Goal: Task Accomplishment & Management: Manage account settings

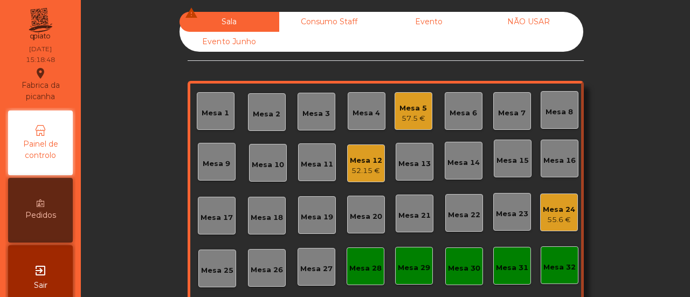
click at [303, 20] on div "Consumo Staff" at bounding box center [329, 22] width 100 height 20
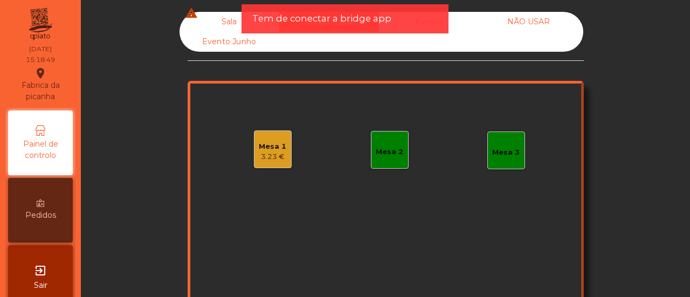
click at [378, 150] on div "Mesa 2" at bounding box center [389, 152] width 27 height 11
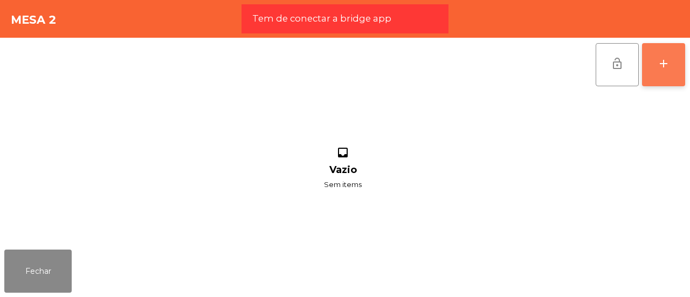
click at [661, 77] on button "add" at bounding box center [663, 64] width 43 height 43
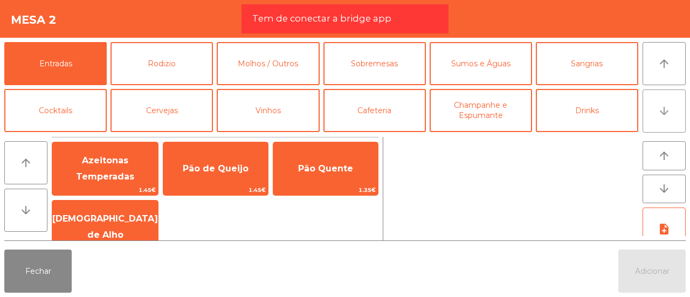
click at [666, 115] on icon "arrow_downward" at bounding box center [664, 111] width 13 height 13
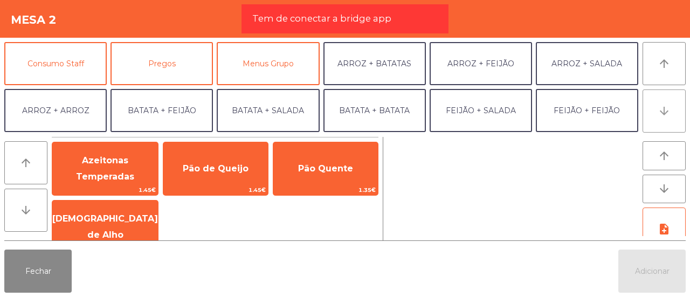
click at [666, 115] on icon "arrow_downward" at bounding box center [664, 111] width 13 height 13
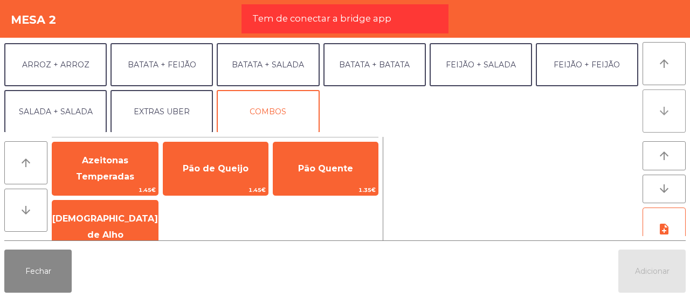
click at [666, 115] on icon "arrow_downward" at bounding box center [664, 111] width 13 height 13
click at [676, 67] on button "arrow_upward" at bounding box center [664, 63] width 43 height 43
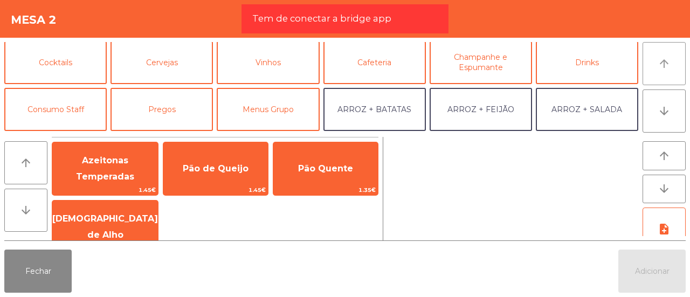
scroll to position [46, 0]
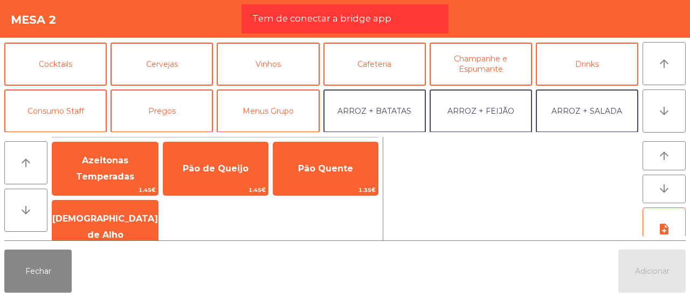
drag, startPoint x: 81, startPoint y: 87, endPoint x: 75, endPoint y: 95, distance: 10.5
click at [75, 95] on div "Entradas Rodizio Molhos / Outros Sobremesas Sumos e Águas Sangrias Cocktails Ce…" at bounding box center [321, 87] width 634 height 90
click at [75, 95] on button "Consumo Staff" at bounding box center [55, 110] width 102 height 43
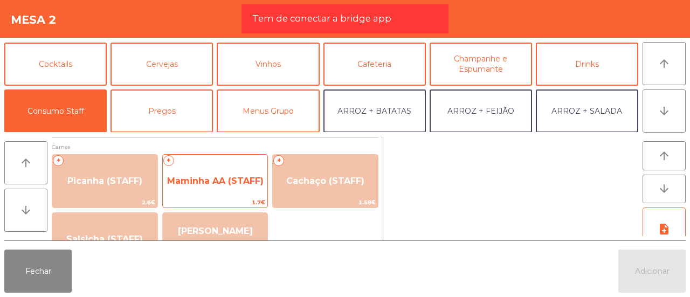
click at [213, 191] on span "Maminha AA (STAFF)" at bounding box center [215, 181] width 105 height 29
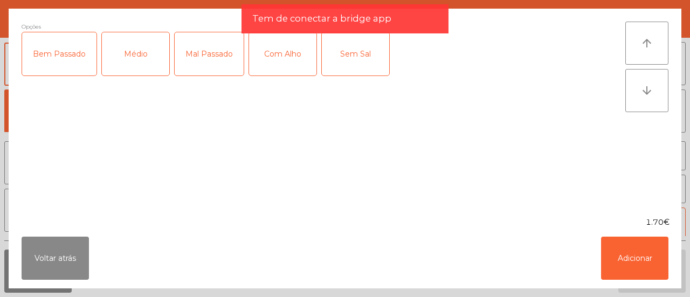
click at [147, 65] on div "Médio" at bounding box center [135, 53] width 67 height 43
click at [287, 67] on div "Com Alho" at bounding box center [282, 53] width 67 height 43
click at [199, 53] on div "Mal Passado" at bounding box center [209, 53] width 69 height 43
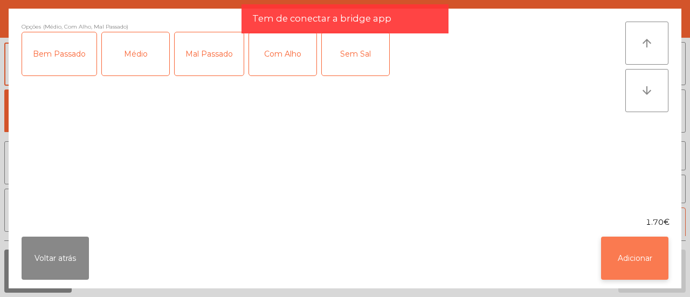
click at [632, 260] on button "Adicionar" at bounding box center [634, 258] width 67 height 43
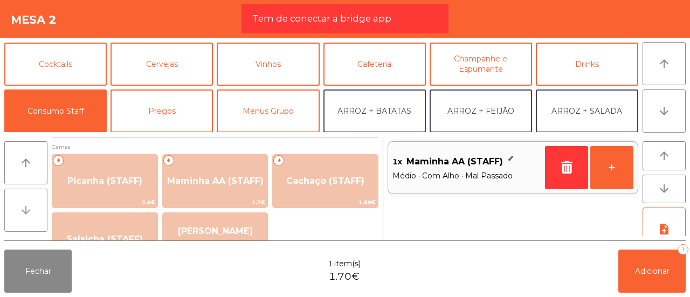
click at [33, 206] on button "arrow_downward" at bounding box center [25, 210] width 43 height 43
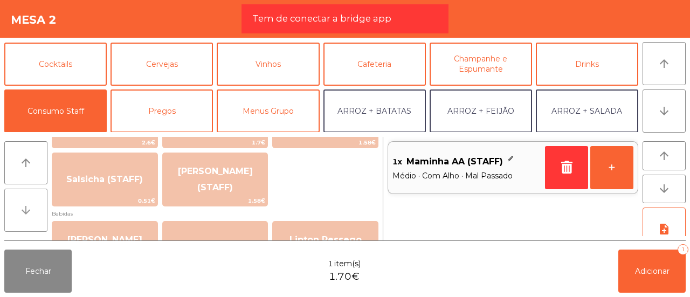
click at [33, 206] on button "arrow_downward" at bounding box center [25, 210] width 43 height 43
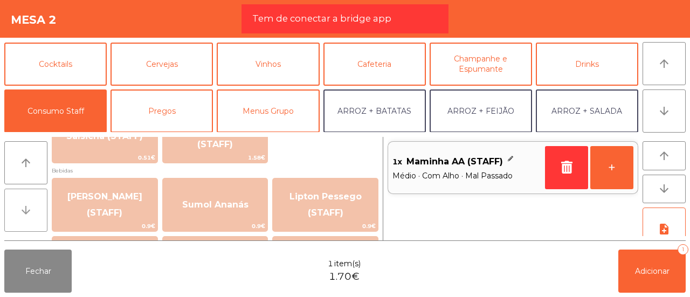
click at [33, 206] on button "arrow_downward" at bounding box center [25, 210] width 43 height 43
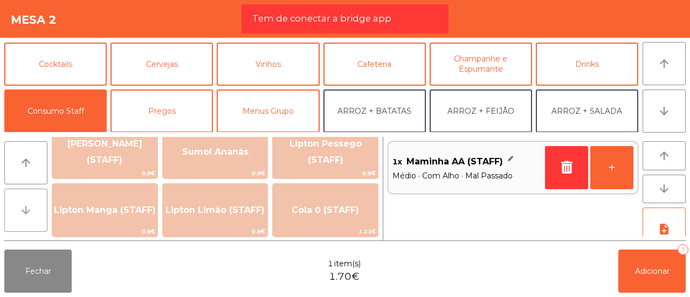
click at [33, 206] on button "arrow_downward" at bounding box center [25, 210] width 43 height 43
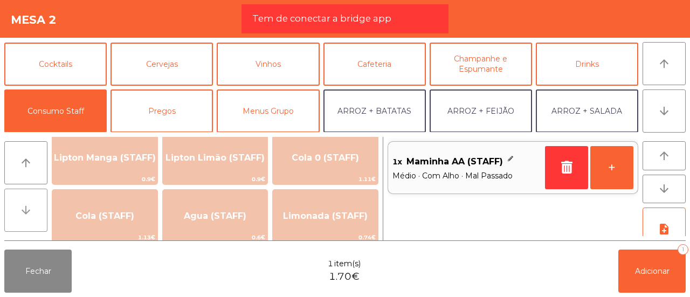
click at [33, 206] on button "arrow_downward" at bounding box center [25, 210] width 43 height 43
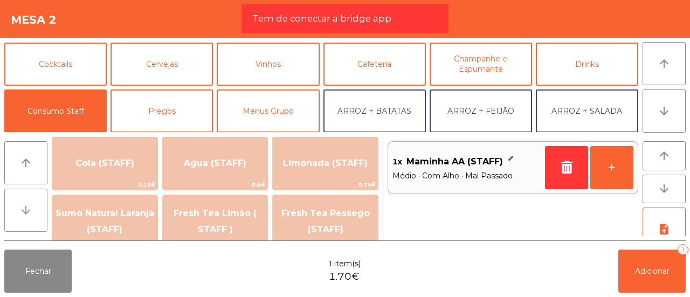
click at [33, 206] on button "arrow_downward" at bounding box center [25, 210] width 43 height 43
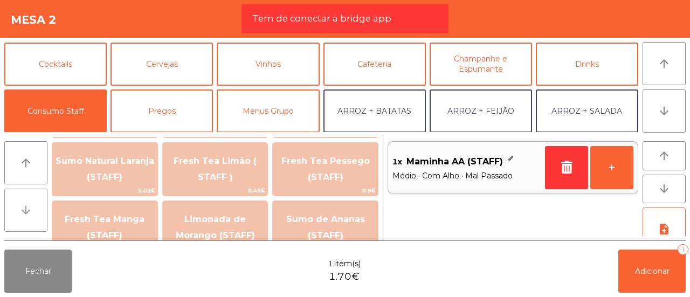
click at [33, 206] on button "arrow_downward" at bounding box center [25, 210] width 43 height 43
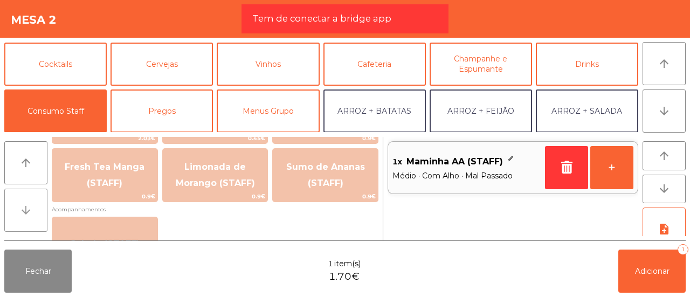
click at [33, 206] on button "arrow_downward" at bounding box center [25, 210] width 43 height 43
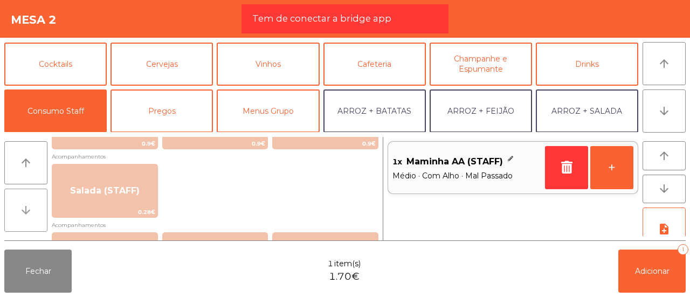
click at [33, 206] on button "arrow_downward" at bounding box center [25, 210] width 43 height 43
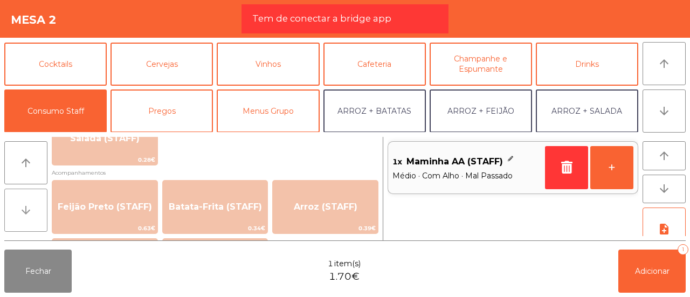
click at [33, 206] on button "arrow_downward" at bounding box center [25, 210] width 43 height 43
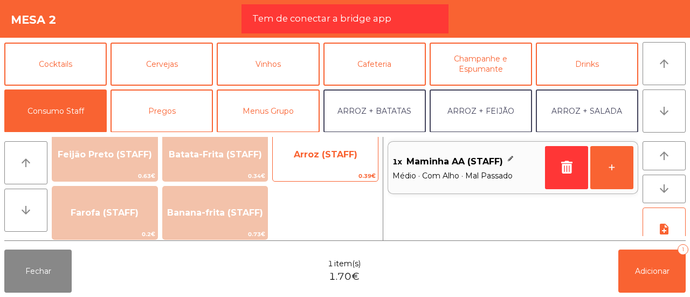
click at [289, 163] on span "Arroz (STAFF)" at bounding box center [325, 154] width 105 height 29
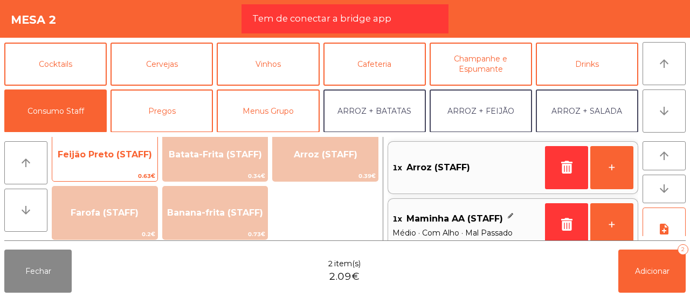
click at [130, 156] on span "Feijão Preto (STAFF)" at bounding box center [105, 154] width 94 height 10
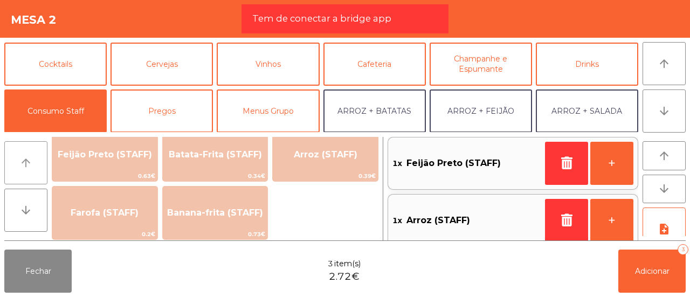
click at [23, 156] on icon "arrow_upward" at bounding box center [25, 162] width 13 height 13
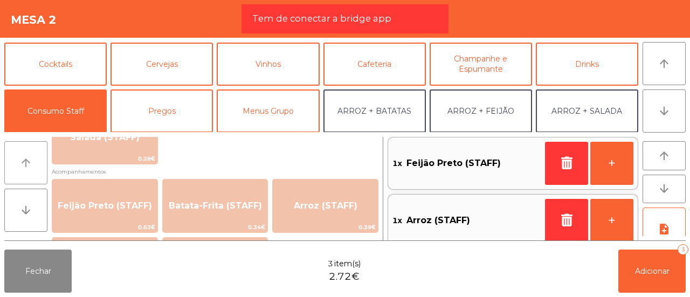
click at [23, 156] on icon "arrow_upward" at bounding box center [25, 162] width 13 height 13
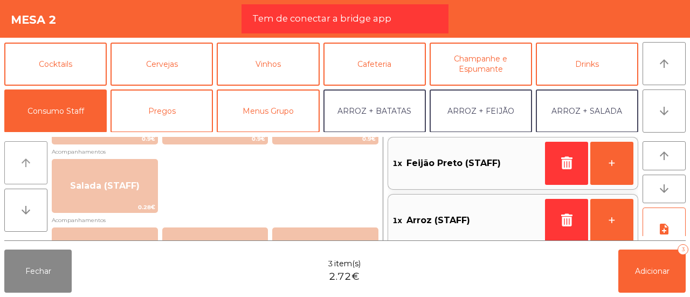
click at [23, 156] on icon "arrow_upward" at bounding box center [25, 162] width 13 height 13
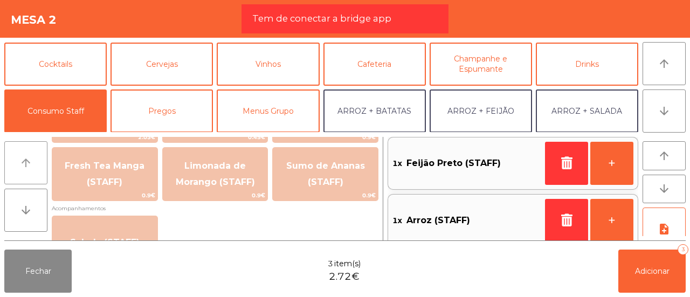
click at [23, 156] on icon "arrow_upward" at bounding box center [25, 162] width 13 height 13
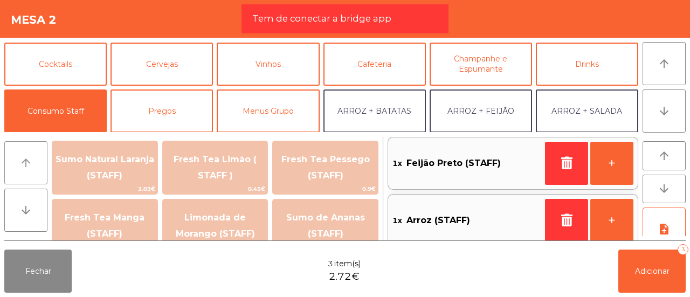
click at [23, 156] on icon "arrow_upward" at bounding box center [25, 162] width 13 height 13
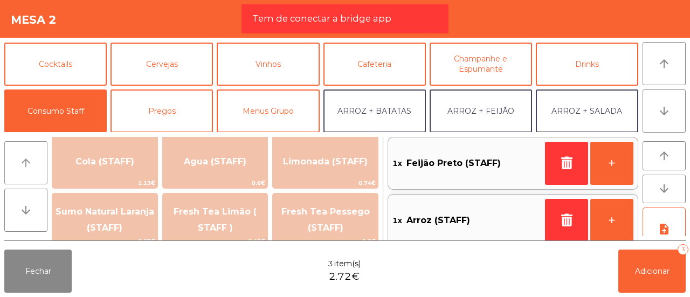
click at [23, 156] on icon "arrow_upward" at bounding box center [25, 162] width 13 height 13
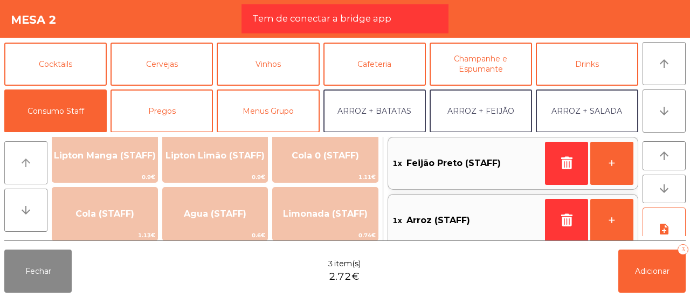
click at [23, 156] on icon "arrow_upward" at bounding box center [25, 162] width 13 height 13
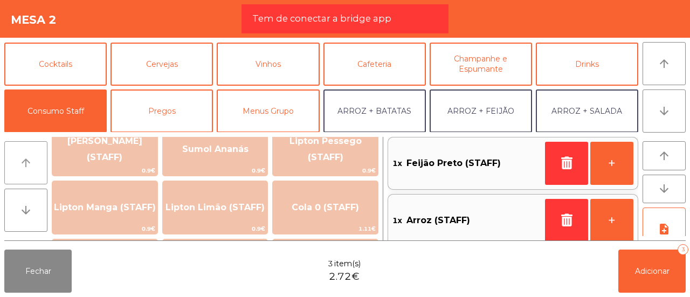
click at [23, 156] on icon "arrow_upward" at bounding box center [25, 162] width 13 height 13
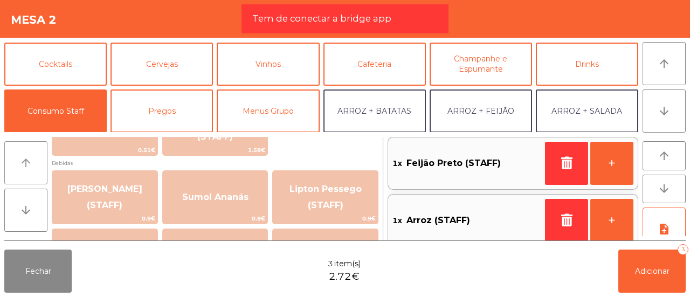
scroll to position [106, 0]
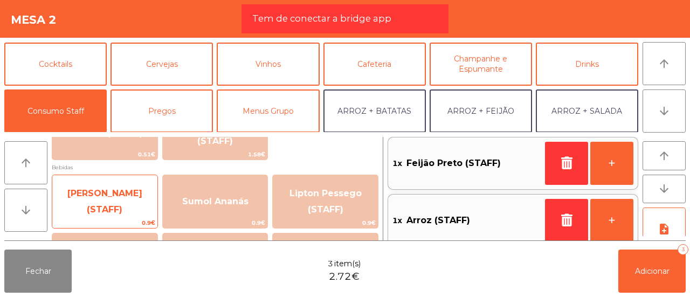
click at [93, 190] on span "[PERSON_NAME] (STAFF)" at bounding box center [104, 202] width 105 height 46
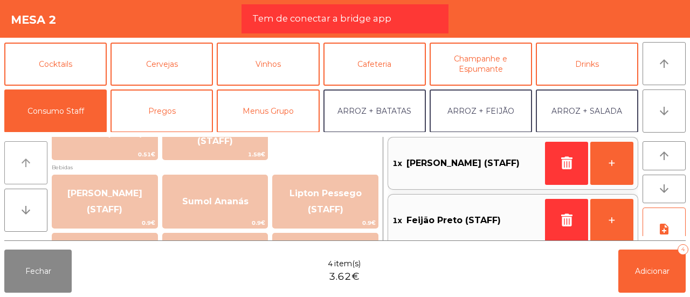
click at [38, 162] on button "arrow_upward" at bounding box center [25, 162] width 43 height 43
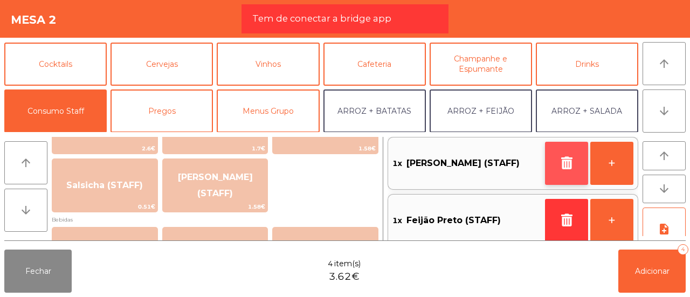
click at [578, 163] on button "button" at bounding box center [566, 163] width 43 height 43
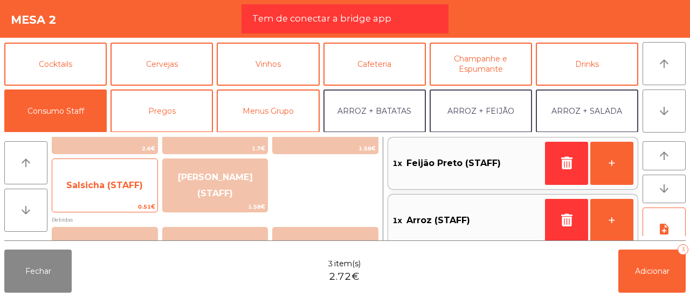
click at [147, 179] on span "Salsicha (STAFF)" at bounding box center [104, 185] width 105 height 29
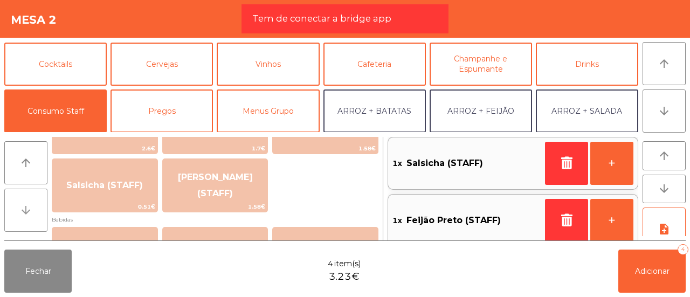
click at [19, 210] on icon "arrow_downward" at bounding box center [25, 210] width 13 height 13
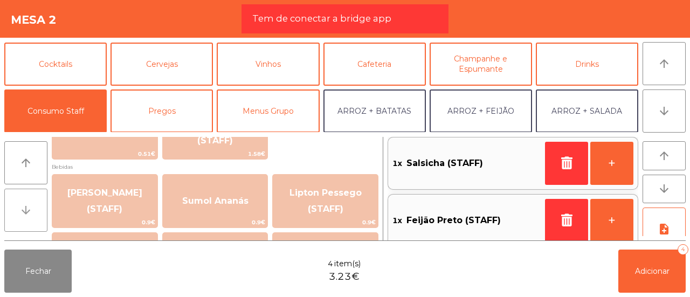
click at [19, 210] on icon "arrow_downward" at bounding box center [25, 210] width 13 height 13
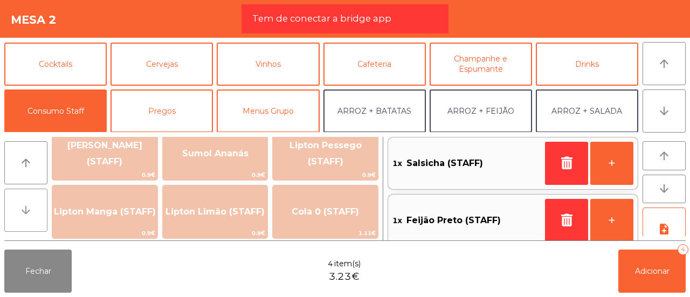
scroll to position [159, 0]
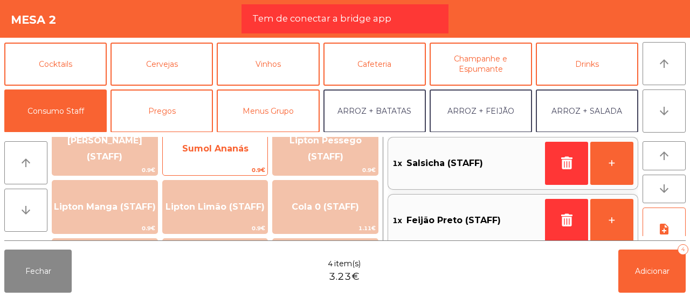
click at [222, 163] on span "Sumol Ananás" at bounding box center [215, 148] width 105 height 29
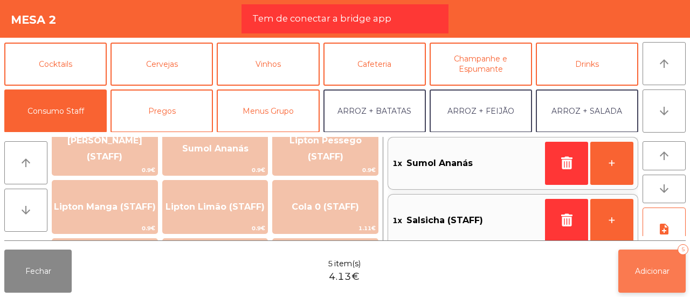
click at [646, 267] on span "Adicionar" at bounding box center [652, 271] width 34 height 10
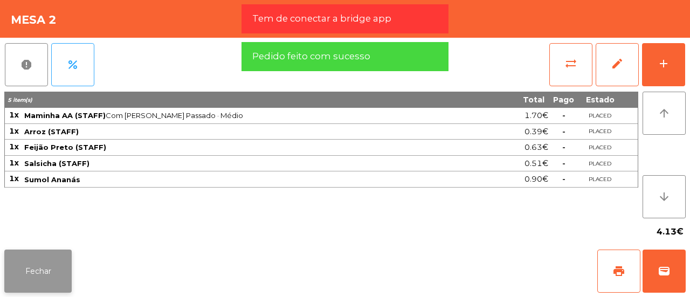
click at [57, 260] on button "Fechar" at bounding box center [37, 271] width 67 height 43
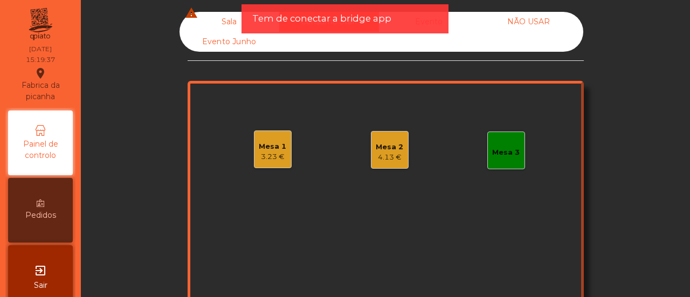
click at [507, 140] on div "Mesa 3" at bounding box center [506, 151] width 38 height 38
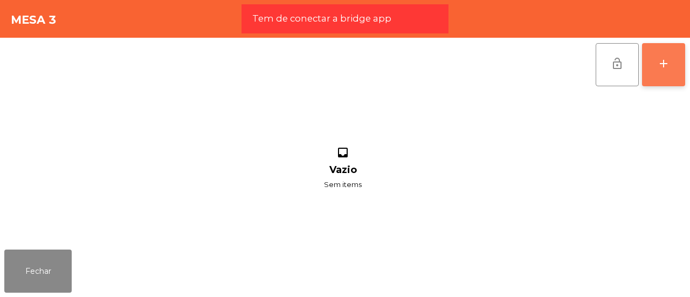
click at [674, 62] on button "add" at bounding box center [663, 64] width 43 height 43
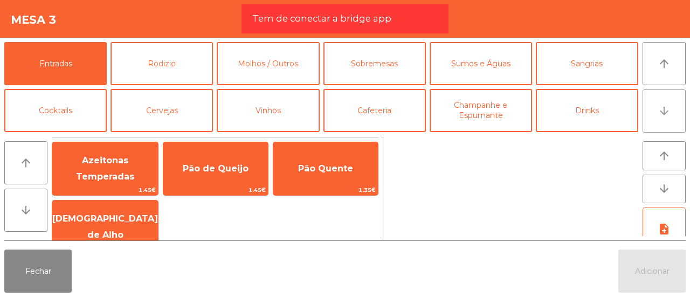
click at [672, 92] on button "arrow_downward" at bounding box center [664, 110] width 43 height 43
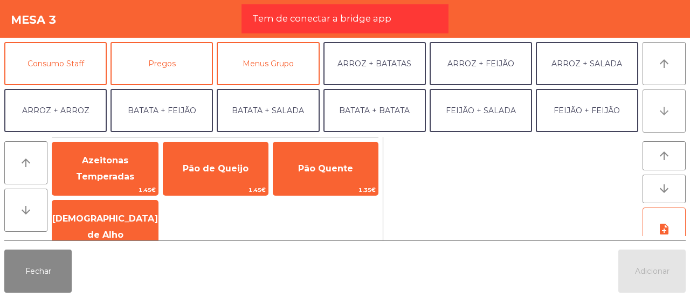
click at [672, 92] on button "arrow_downward" at bounding box center [664, 110] width 43 height 43
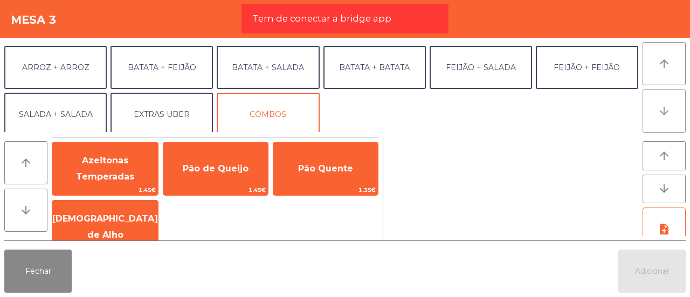
scroll to position [140, 0]
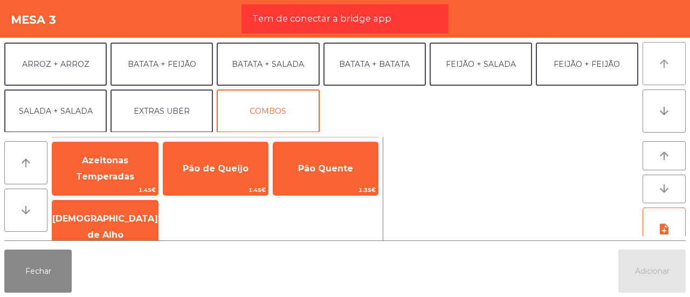
click at [651, 60] on button "arrow_upward" at bounding box center [664, 63] width 43 height 43
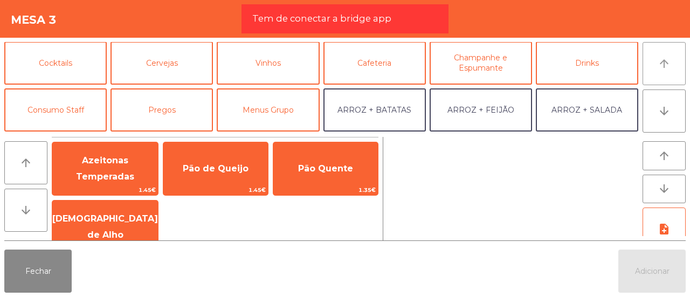
scroll to position [46, 0]
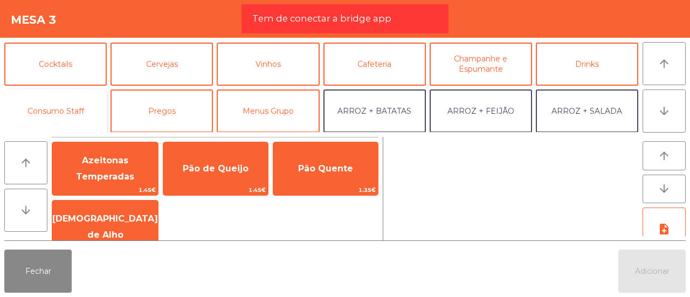
click at [33, 102] on button "Consumo Staff" at bounding box center [55, 110] width 102 height 43
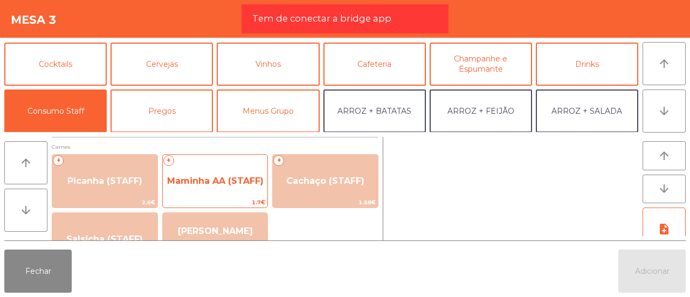
click at [210, 175] on span "Maminha AA (STAFF)" at bounding box center [215, 181] width 105 height 29
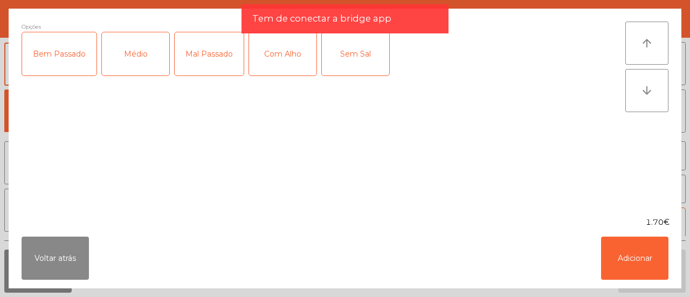
click at [139, 63] on div "Médio" at bounding box center [135, 53] width 67 height 43
click at [275, 54] on div "Com Alho" at bounding box center [282, 53] width 67 height 43
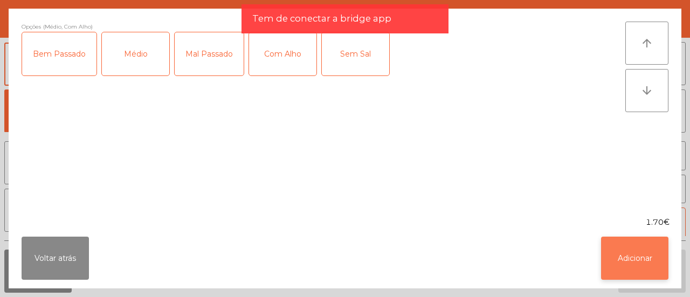
click at [652, 255] on button "Adicionar" at bounding box center [634, 258] width 67 height 43
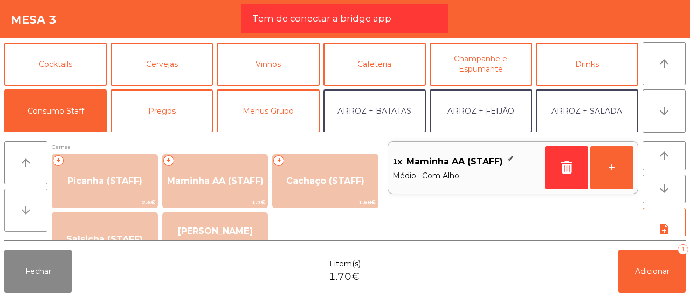
click at [26, 211] on icon "arrow_downward" at bounding box center [25, 210] width 13 height 13
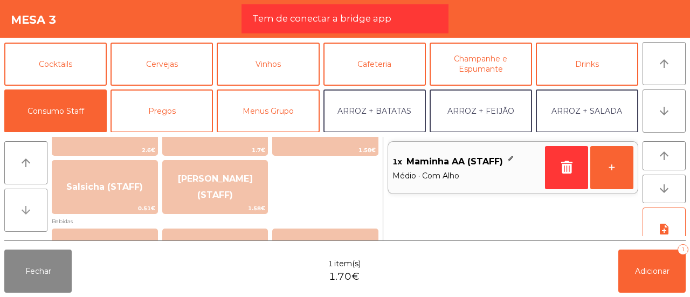
click at [26, 211] on icon "arrow_downward" at bounding box center [25, 210] width 13 height 13
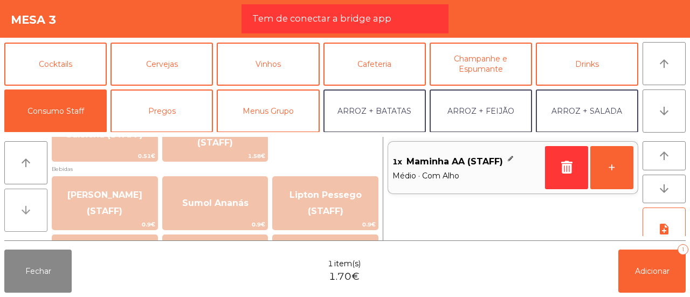
click at [26, 211] on icon "arrow_downward" at bounding box center [25, 210] width 13 height 13
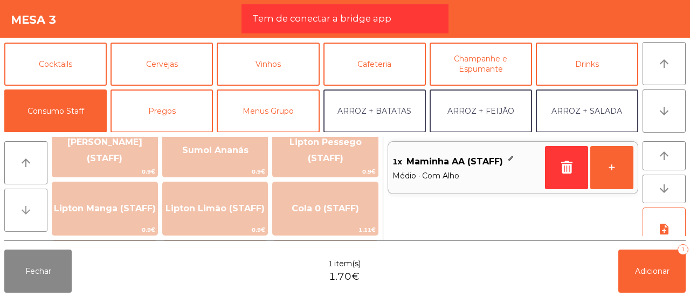
click at [26, 211] on icon "arrow_downward" at bounding box center [25, 210] width 13 height 13
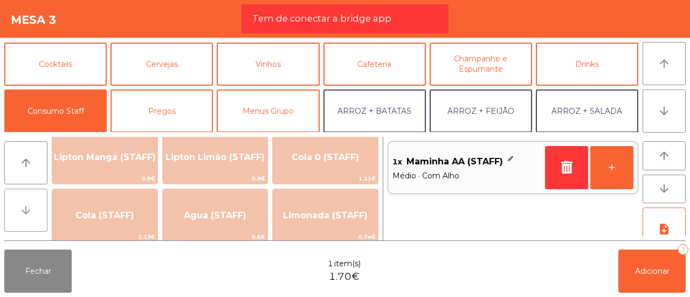
click at [26, 211] on icon "arrow_downward" at bounding box center [25, 210] width 13 height 13
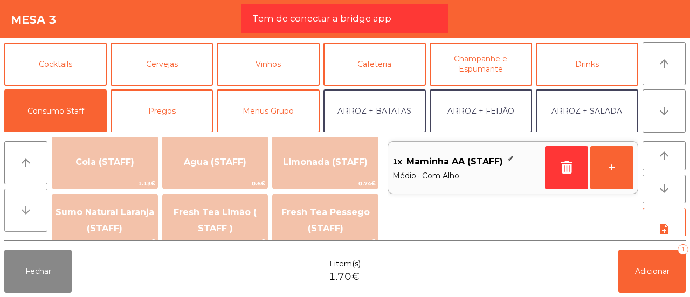
click at [26, 211] on icon "arrow_downward" at bounding box center [25, 210] width 13 height 13
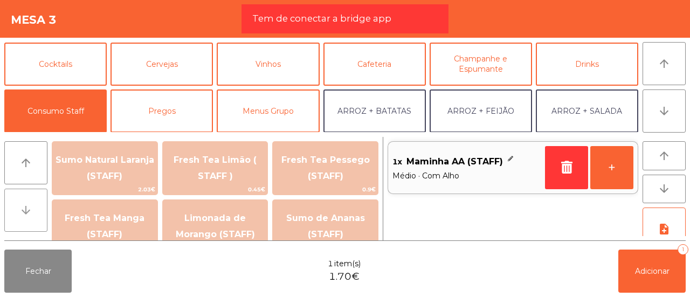
click at [26, 211] on icon "arrow_downward" at bounding box center [25, 210] width 13 height 13
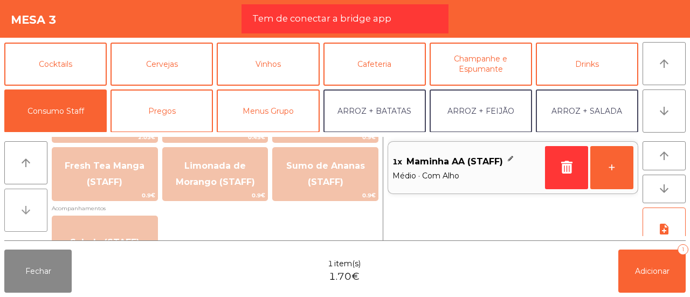
click at [26, 211] on icon "arrow_downward" at bounding box center [25, 210] width 13 height 13
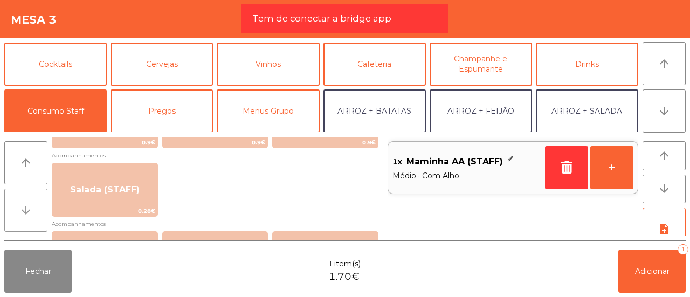
click at [26, 211] on icon "arrow_downward" at bounding box center [25, 210] width 13 height 13
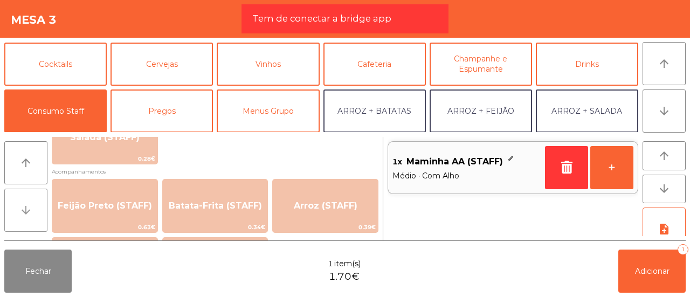
click at [26, 211] on icon "arrow_downward" at bounding box center [25, 210] width 13 height 13
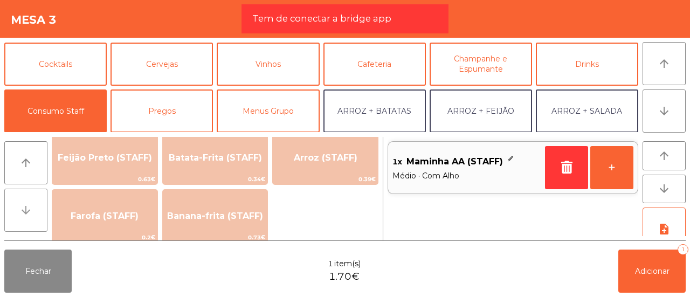
scroll to position [524, 0]
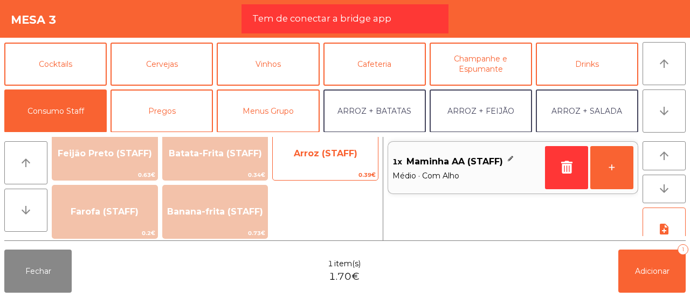
click at [340, 162] on span "Arroz (STAFF)" at bounding box center [325, 153] width 105 height 29
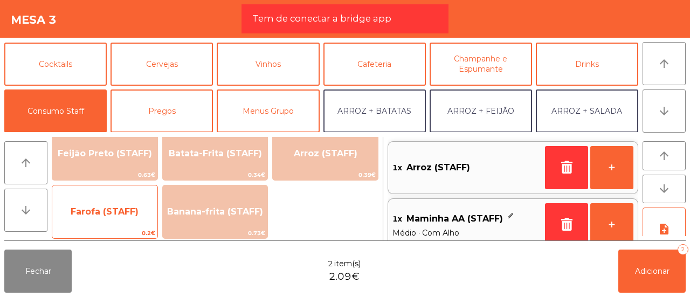
click at [75, 200] on span "Farofa (STAFF)" at bounding box center [104, 211] width 105 height 29
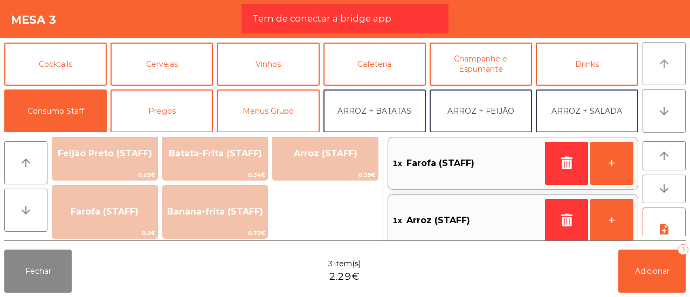
click at [658, 65] on icon "arrow_upward" at bounding box center [664, 63] width 13 height 13
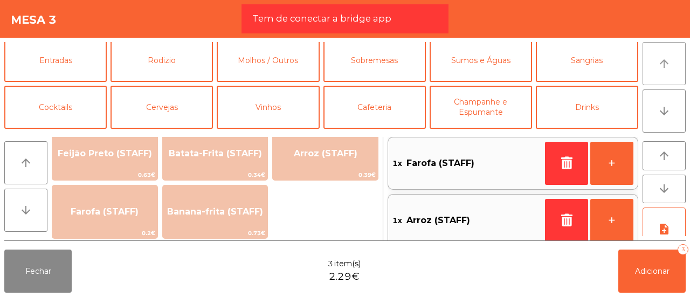
click at [658, 65] on icon "arrow_upward" at bounding box center [664, 63] width 13 height 13
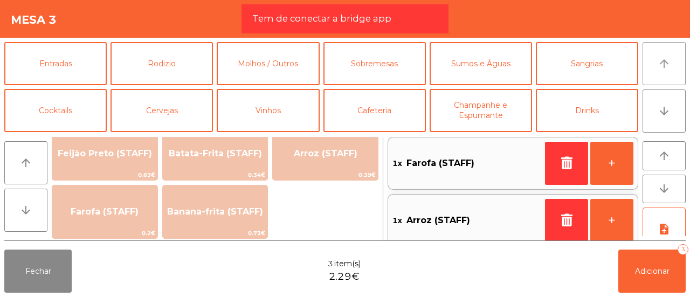
click at [658, 65] on icon "arrow_upward" at bounding box center [664, 63] width 13 height 13
click at [143, 54] on button "Rodizio" at bounding box center [162, 63] width 102 height 43
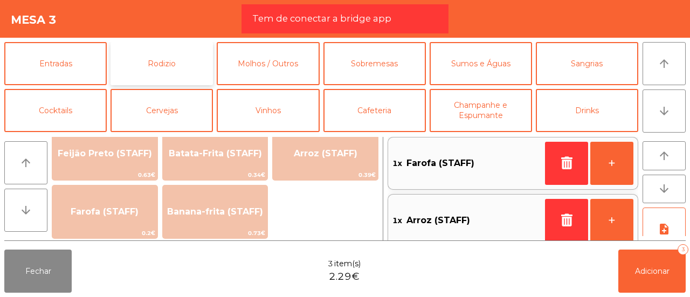
scroll to position [271, 0]
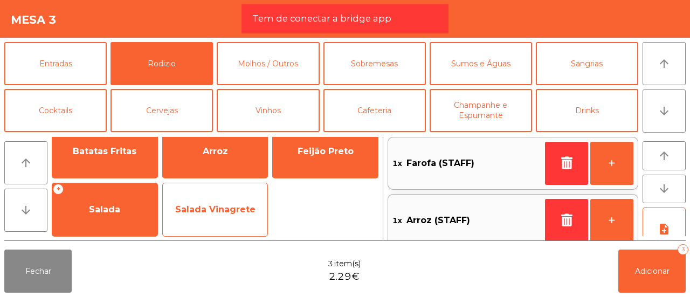
click at [241, 195] on span "Salada Vinagrete" at bounding box center [215, 209] width 105 height 29
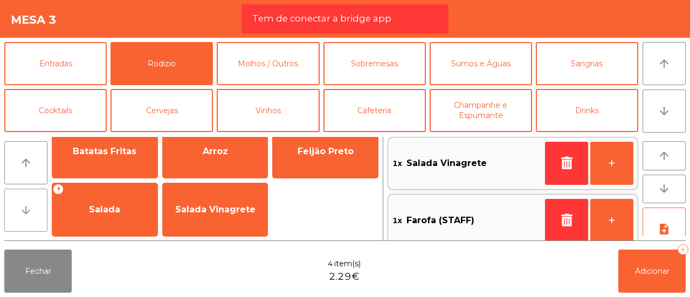
click at [27, 202] on button "arrow_downward" at bounding box center [25, 210] width 43 height 43
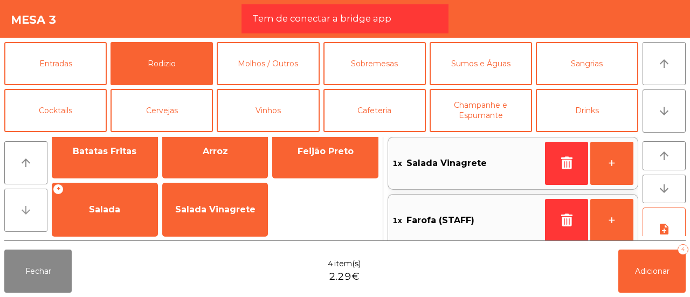
click at [27, 202] on button "arrow_downward" at bounding box center [25, 210] width 43 height 43
click at [661, 102] on button "arrow_downward" at bounding box center [664, 110] width 43 height 43
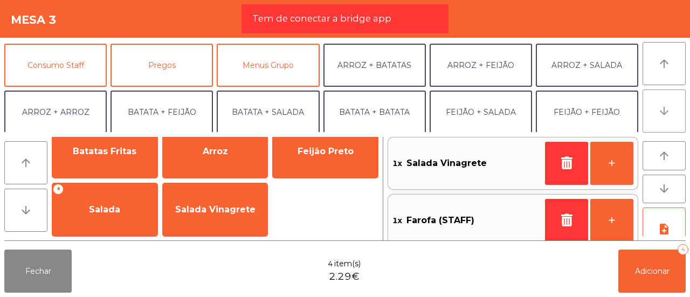
scroll to position [94, 0]
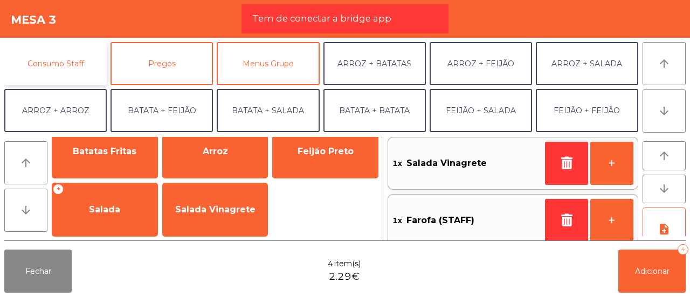
click at [86, 52] on button "Consumo Staff" at bounding box center [55, 63] width 102 height 43
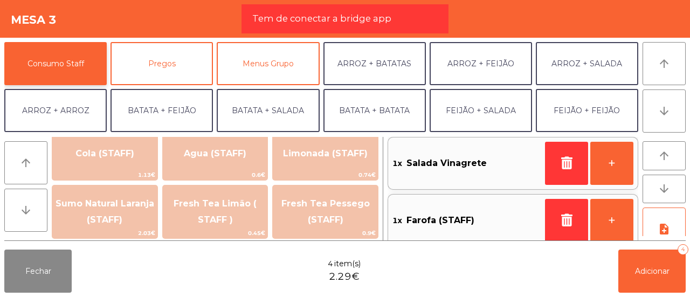
scroll to position [524, 0]
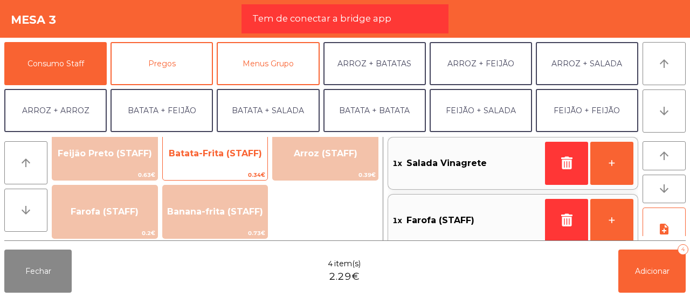
click at [217, 157] on span "Batata-Frita (STAFF)" at bounding box center [215, 153] width 93 height 10
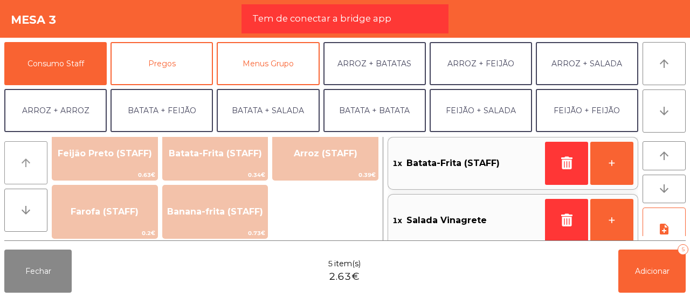
click at [19, 160] on button "arrow_upward" at bounding box center [25, 162] width 43 height 43
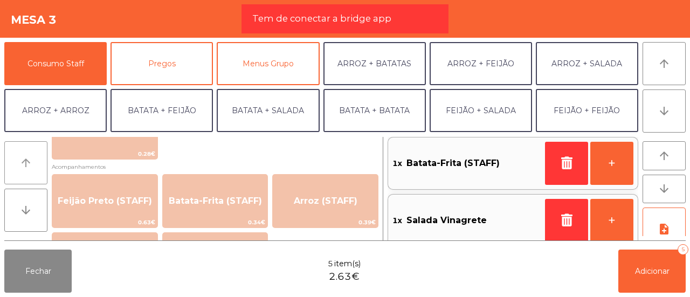
scroll to position [472, 0]
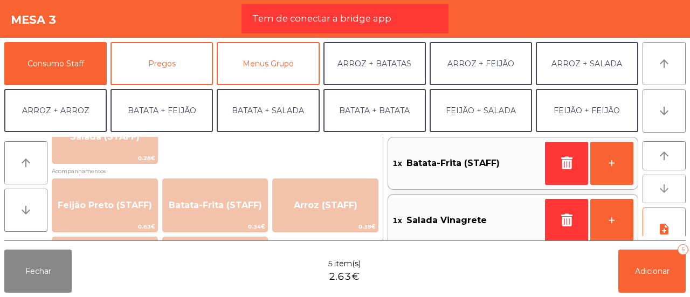
click at [669, 189] on icon "arrow_downward" at bounding box center [664, 188] width 13 height 13
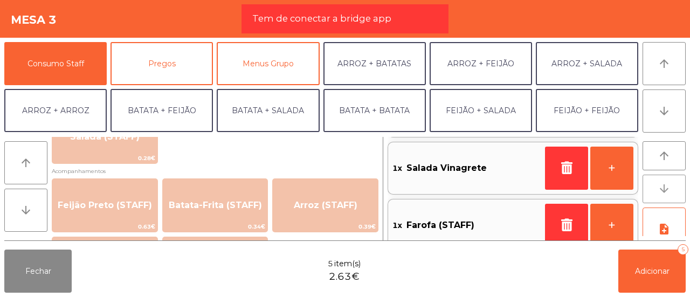
click at [669, 189] on icon "arrow_downward" at bounding box center [664, 188] width 13 height 13
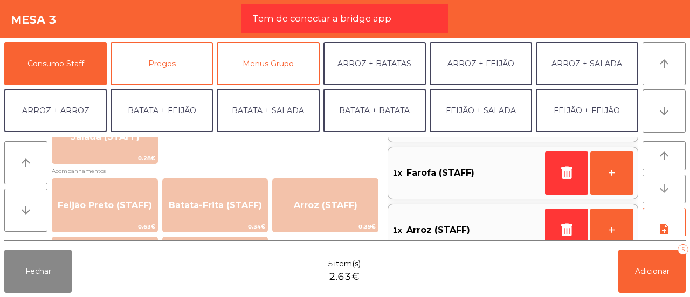
click at [669, 189] on icon "arrow_downward" at bounding box center [664, 188] width 13 height 13
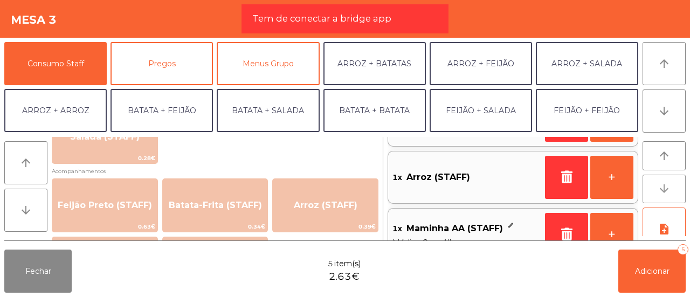
click at [669, 189] on icon "arrow_downward" at bounding box center [664, 188] width 13 height 13
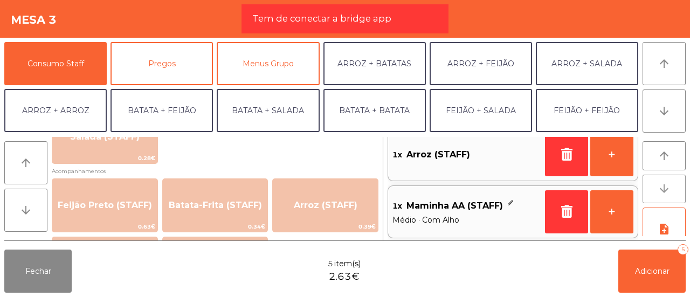
click at [669, 189] on icon "arrow_downward" at bounding box center [664, 188] width 13 height 13
click at [12, 156] on button "arrow_upward" at bounding box center [25, 162] width 43 height 43
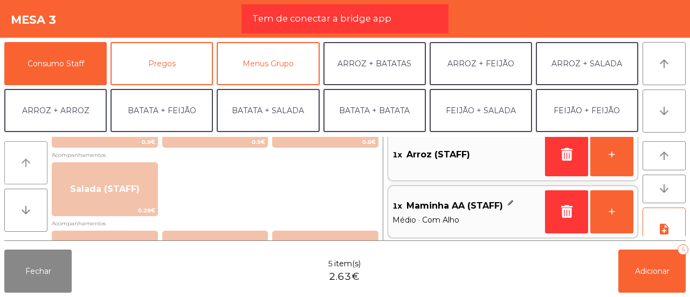
click at [12, 156] on button "arrow_upward" at bounding box center [25, 162] width 43 height 43
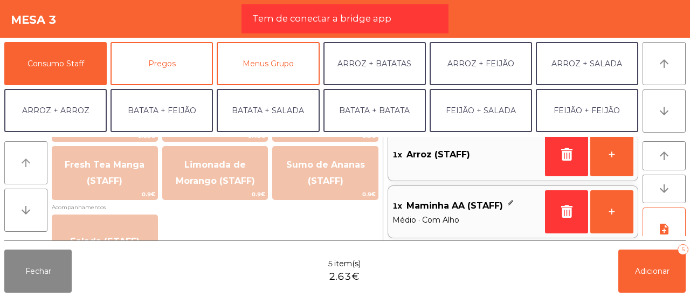
click at [12, 156] on button "arrow_upward" at bounding box center [25, 162] width 43 height 43
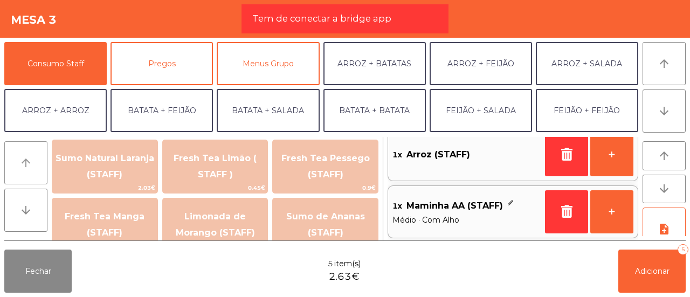
click at [12, 156] on button "arrow_upward" at bounding box center [25, 162] width 43 height 43
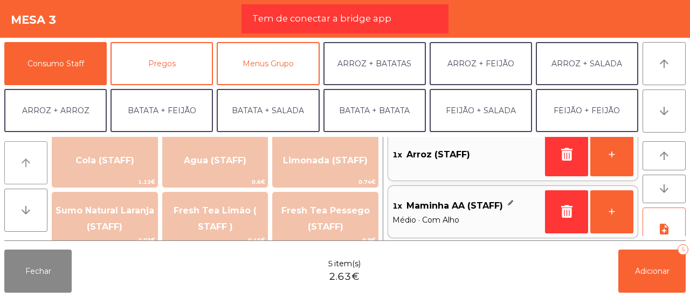
click at [12, 156] on button "arrow_upward" at bounding box center [25, 162] width 43 height 43
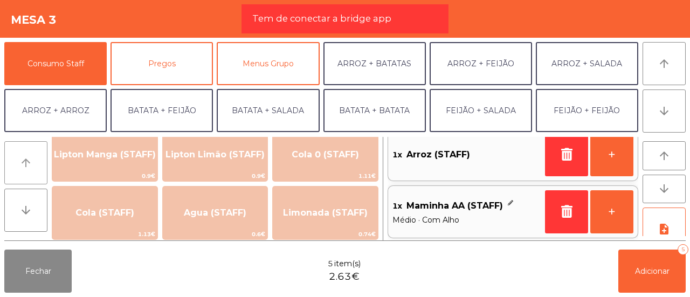
click at [12, 156] on button "arrow_upward" at bounding box center [25, 162] width 43 height 43
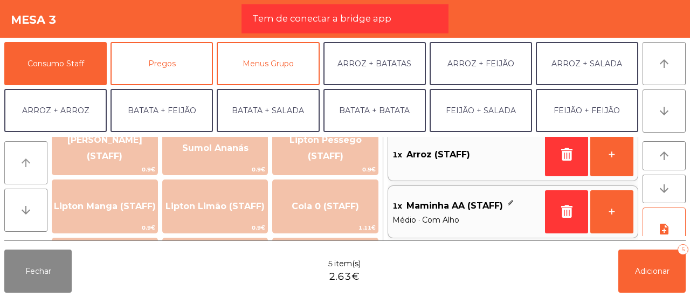
click at [12, 156] on button "arrow_upward" at bounding box center [25, 162] width 43 height 43
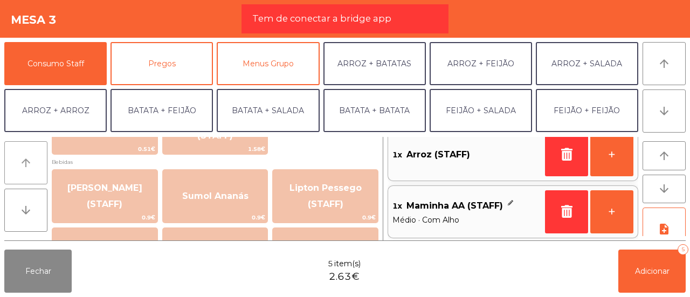
click at [12, 156] on button "arrow_upward" at bounding box center [25, 162] width 43 height 43
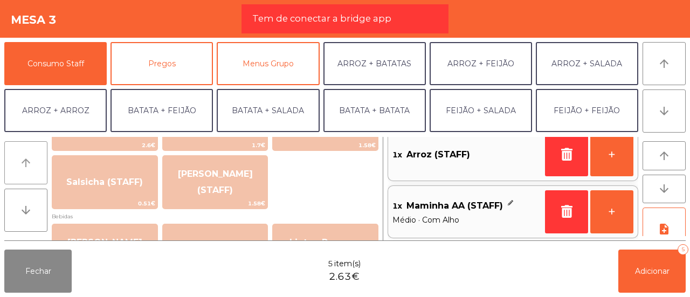
click at [12, 156] on button "arrow_upward" at bounding box center [25, 162] width 43 height 43
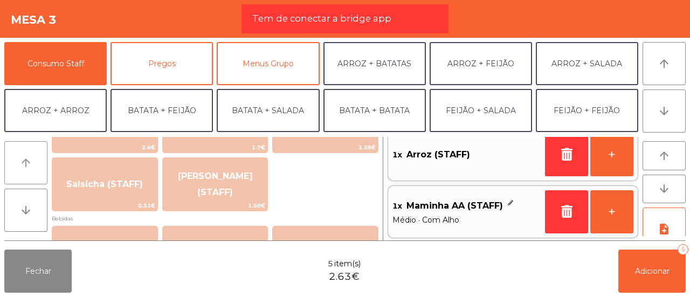
scroll to position [3, 0]
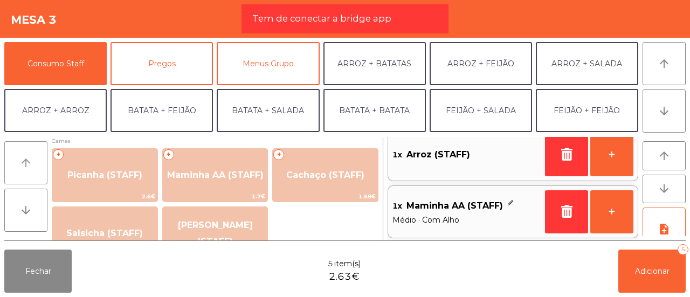
click at [12, 156] on button "arrow_upward" at bounding box center [25, 162] width 43 height 43
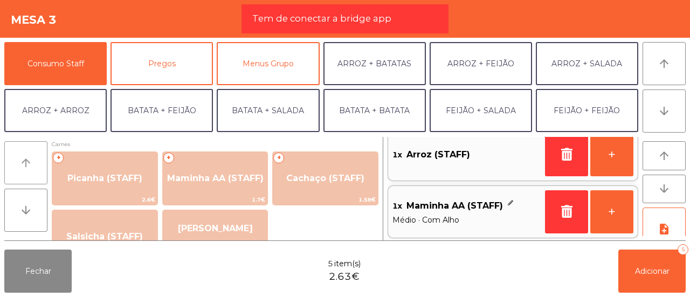
scroll to position [0, 0]
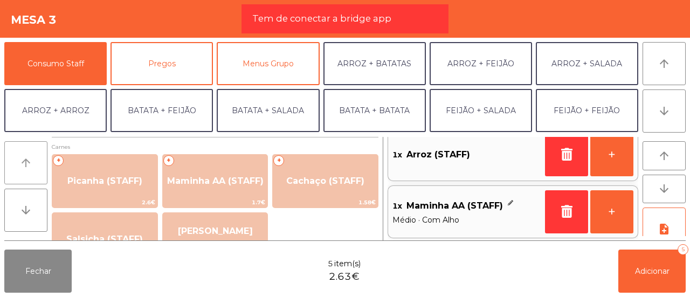
click at [12, 156] on button "arrow_upward" at bounding box center [25, 162] width 43 height 43
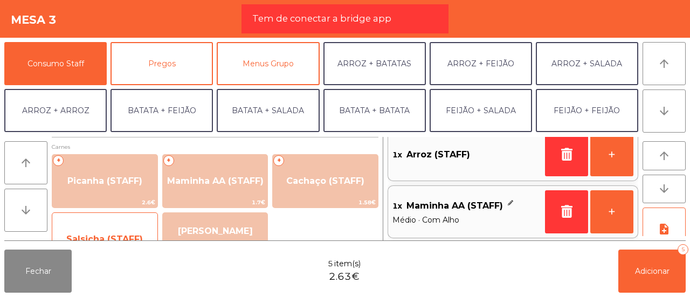
click at [103, 231] on span "Salsicha (STAFF)" at bounding box center [104, 239] width 105 height 29
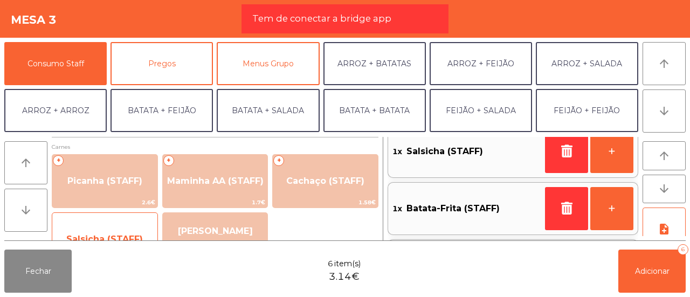
scroll to position [4, 0]
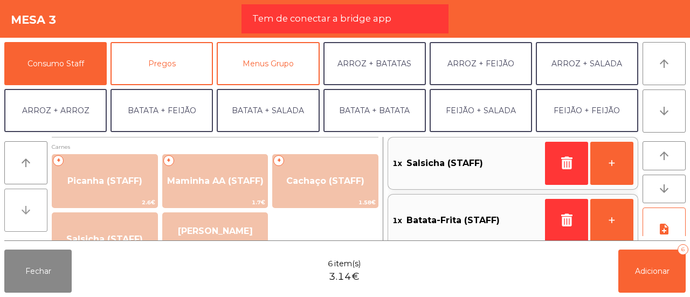
click at [37, 210] on button "arrow_downward" at bounding box center [25, 210] width 43 height 43
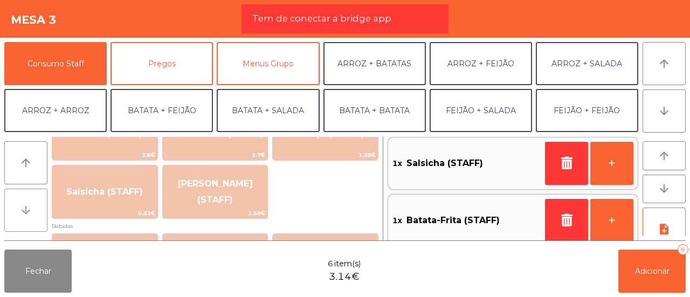
click at [37, 210] on button "arrow_downward" at bounding box center [25, 210] width 43 height 43
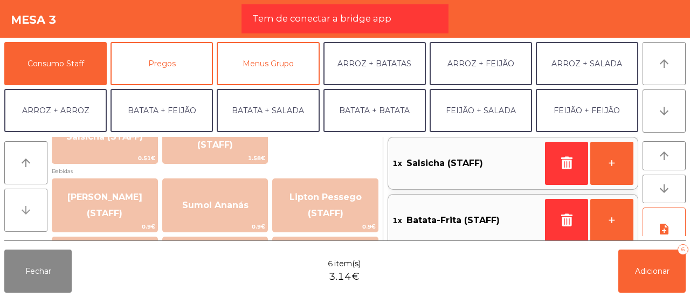
click at [37, 210] on button "arrow_downward" at bounding box center [25, 210] width 43 height 43
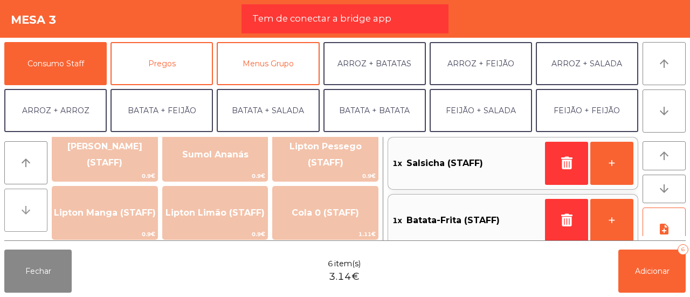
click at [37, 210] on button "arrow_downward" at bounding box center [25, 210] width 43 height 43
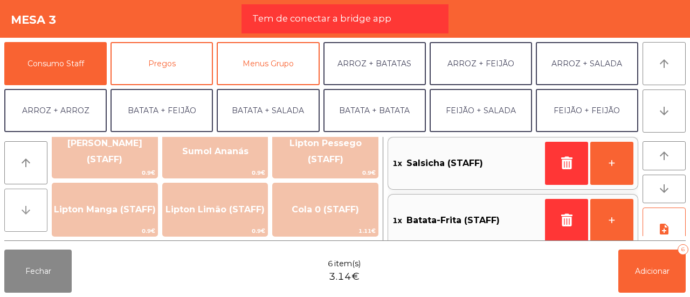
scroll to position [207, 0]
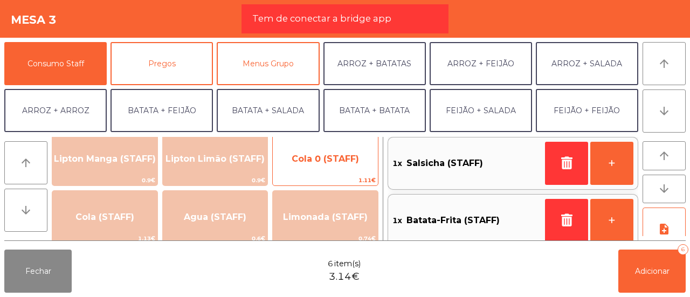
click at [313, 159] on span "Cola 0 (STAFF)" at bounding box center [325, 159] width 67 height 10
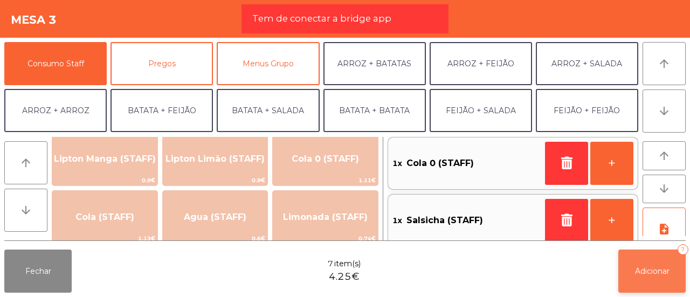
click at [650, 265] on button "Adicionar 7" at bounding box center [651, 271] width 67 height 43
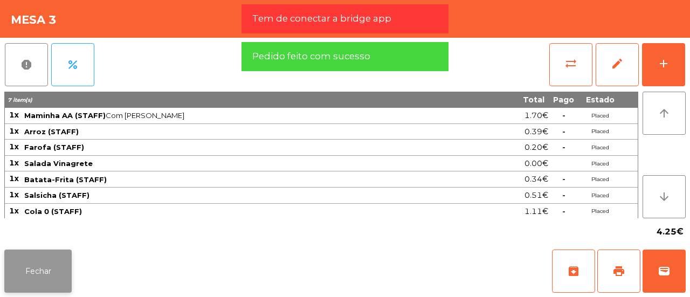
click at [52, 267] on button "Fechar" at bounding box center [37, 271] width 67 height 43
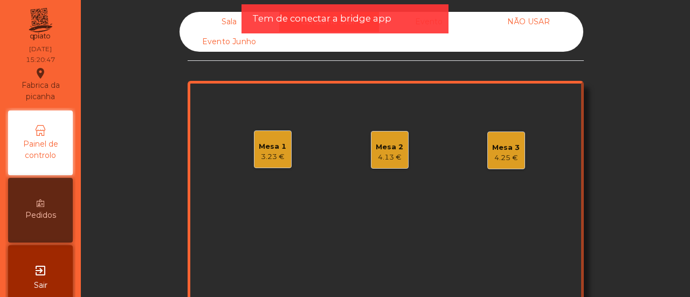
click at [222, 21] on div "Sala" at bounding box center [229, 22] width 100 height 20
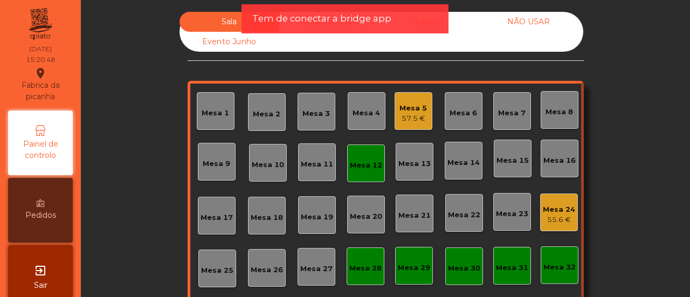
click at [418, 268] on div "Mesa 29" at bounding box center [414, 268] width 32 height 11
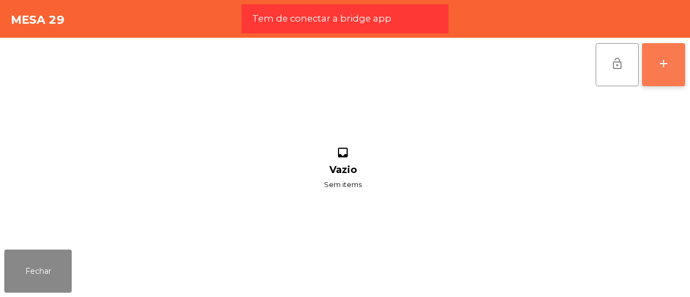
click at [663, 54] on button "add" at bounding box center [663, 64] width 43 height 43
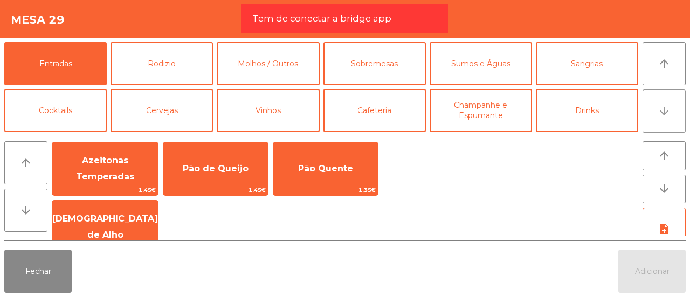
click at [666, 113] on icon "arrow_downward" at bounding box center [664, 111] width 13 height 13
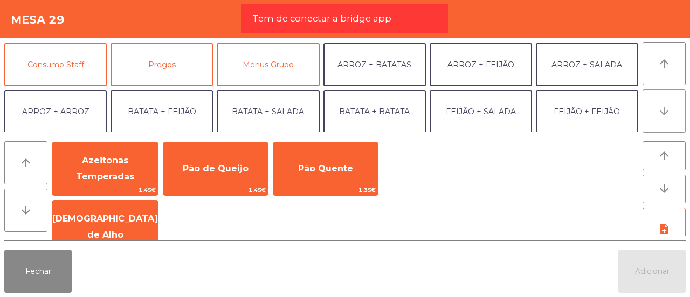
scroll to position [94, 0]
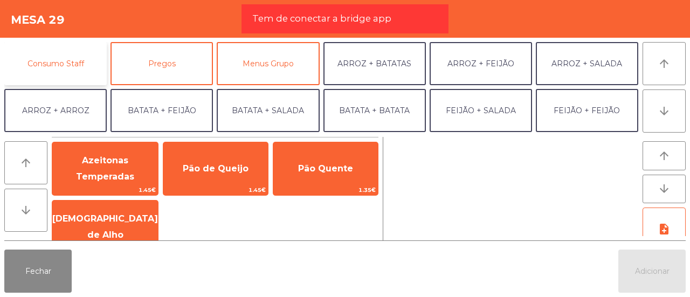
click at [82, 67] on button "Consumo Staff" at bounding box center [55, 63] width 102 height 43
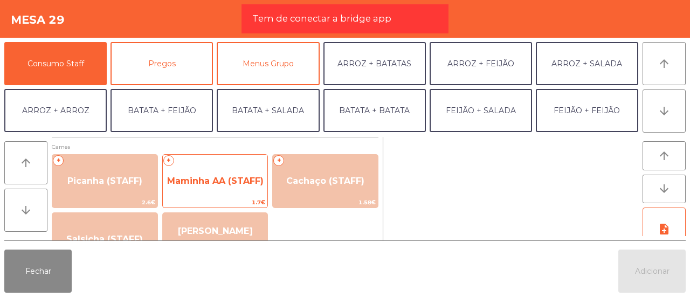
click at [203, 183] on span "Maminha AA (STAFF)" at bounding box center [215, 181] width 96 height 10
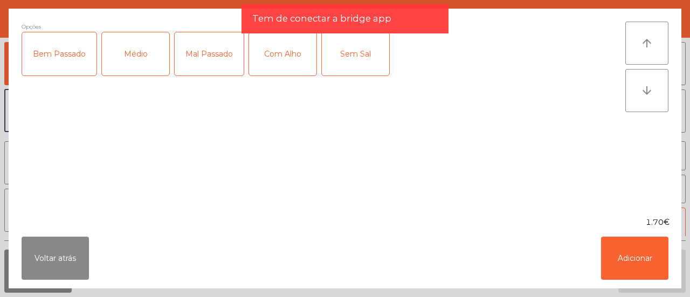
click at [122, 39] on div "Médio" at bounding box center [135, 53] width 67 height 43
click at [284, 68] on div "Com Alho" at bounding box center [282, 53] width 67 height 43
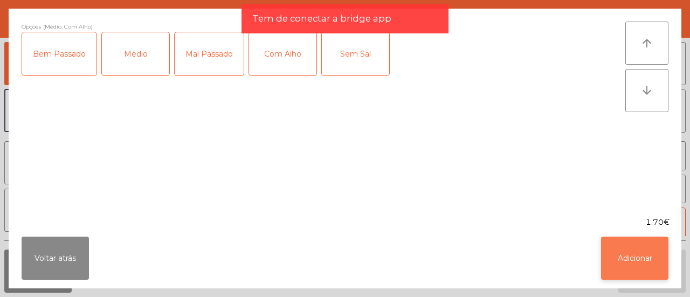
click at [619, 263] on button "Adicionar" at bounding box center [634, 258] width 67 height 43
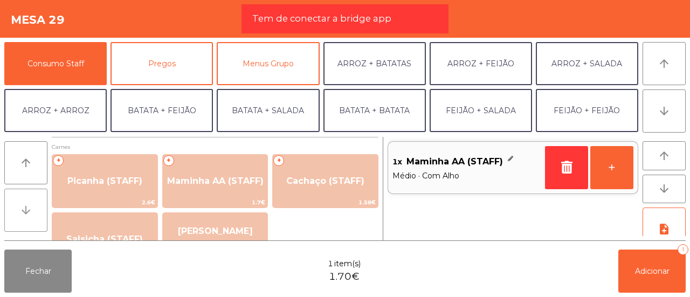
click at [28, 204] on icon "arrow_downward" at bounding box center [25, 210] width 13 height 13
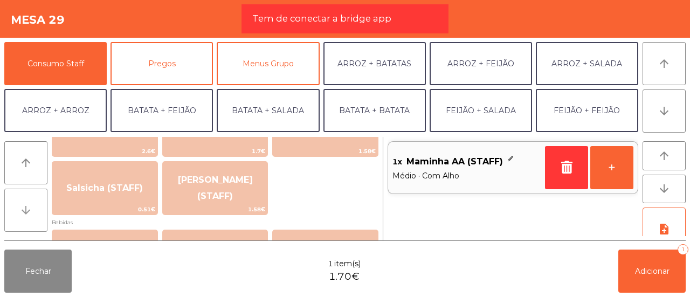
click at [28, 204] on icon "arrow_downward" at bounding box center [25, 210] width 13 height 13
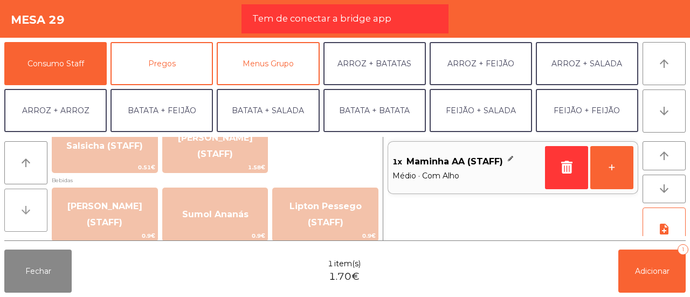
click at [28, 204] on icon "arrow_downward" at bounding box center [25, 210] width 13 height 13
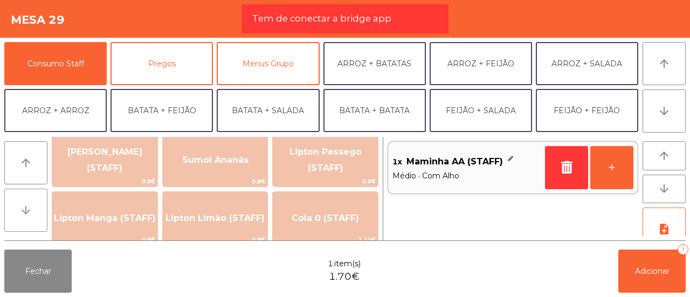
scroll to position [153, 0]
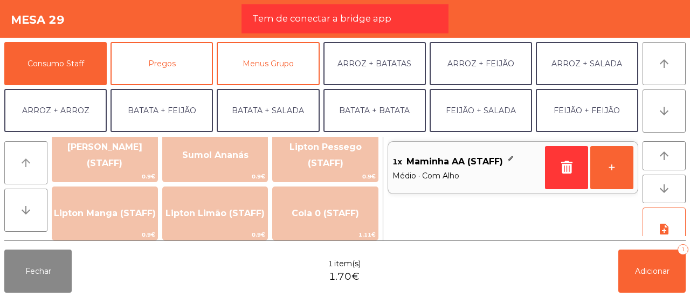
click at [28, 160] on icon "arrow_upward" at bounding box center [25, 162] width 13 height 13
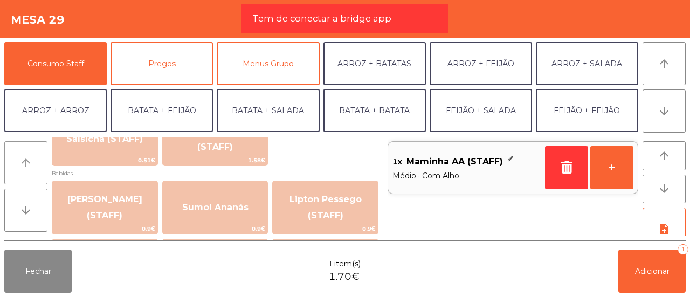
click at [28, 160] on icon "arrow_upward" at bounding box center [25, 162] width 13 height 13
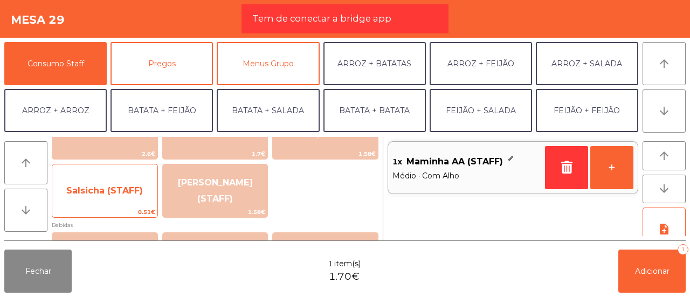
click at [82, 184] on span "Salsicha (STAFF)" at bounding box center [104, 190] width 105 height 29
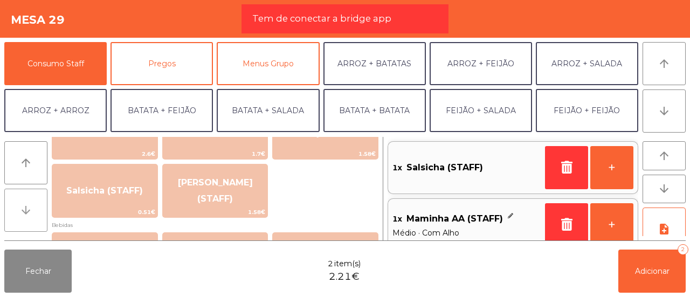
click at [30, 205] on icon "arrow_downward" at bounding box center [25, 210] width 13 height 13
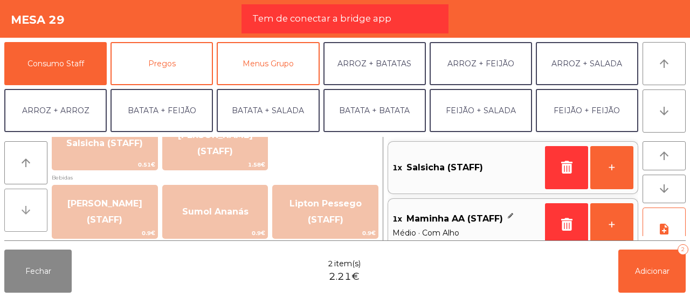
click at [30, 205] on icon "arrow_downward" at bounding box center [25, 210] width 13 height 13
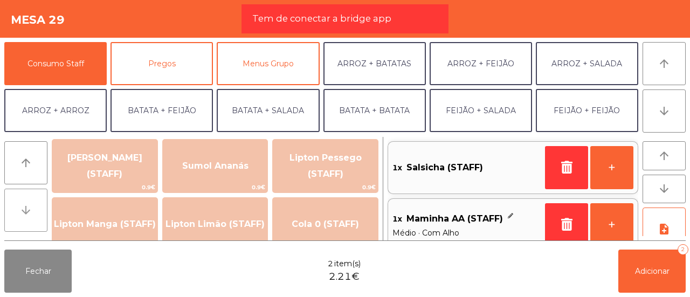
click at [30, 205] on icon "arrow_downward" at bounding box center [25, 210] width 13 height 13
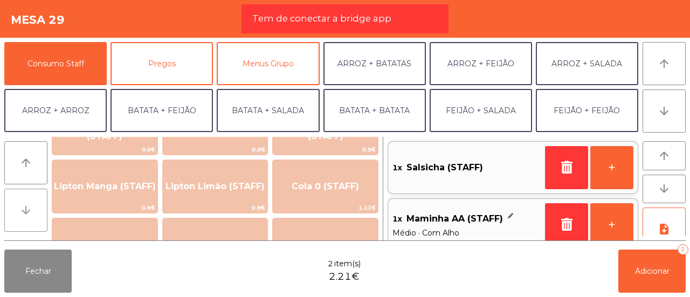
click at [30, 205] on icon "arrow_downward" at bounding box center [25, 210] width 13 height 13
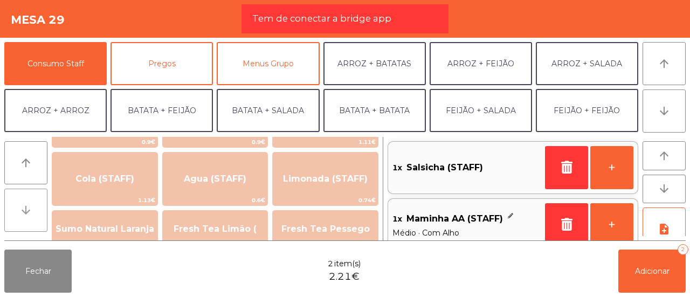
click at [30, 205] on icon "arrow_downward" at bounding box center [25, 210] width 13 height 13
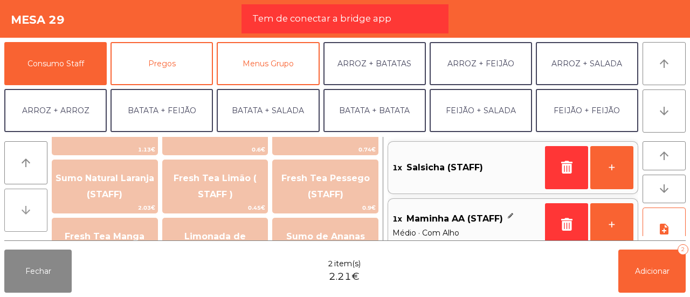
click at [30, 205] on icon "arrow_downward" at bounding box center [25, 210] width 13 height 13
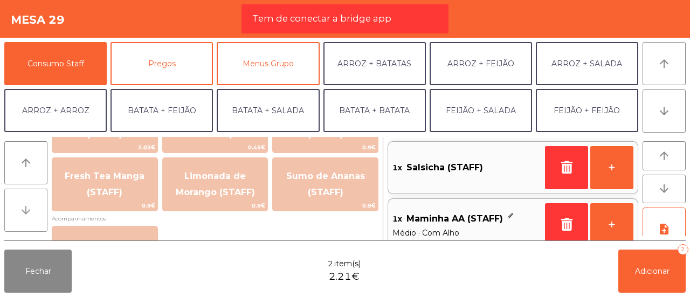
click at [30, 205] on icon "arrow_downward" at bounding box center [25, 210] width 13 height 13
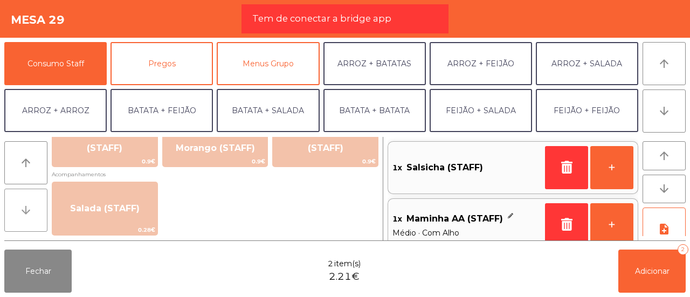
click at [30, 205] on icon "arrow_downward" at bounding box center [25, 210] width 13 height 13
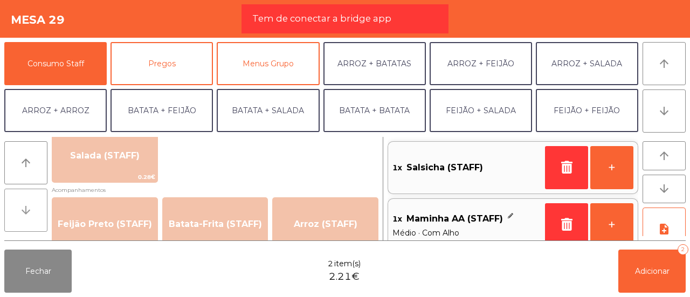
click at [30, 205] on icon "arrow_downward" at bounding box center [25, 210] width 13 height 13
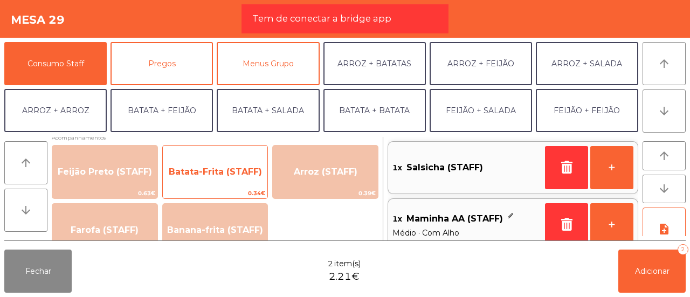
click at [264, 171] on span "Batata-Frita (STAFF)" at bounding box center [215, 171] width 105 height 29
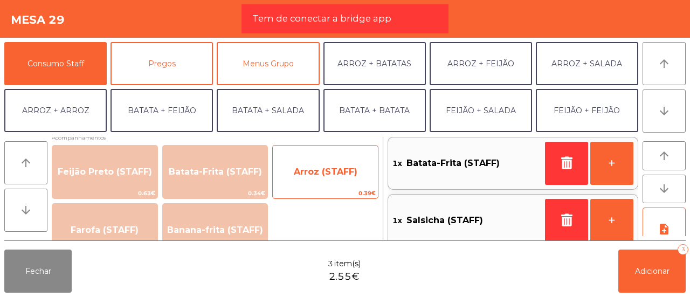
click at [312, 179] on span "Arroz (STAFF)" at bounding box center [325, 171] width 105 height 29
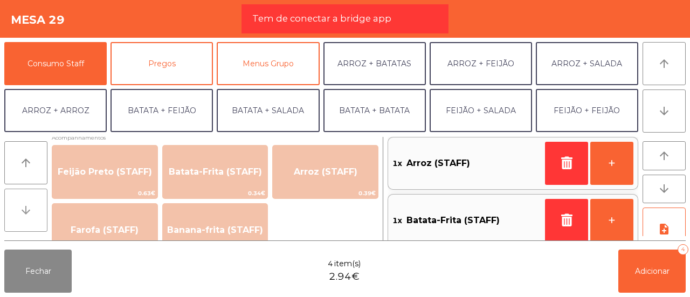
click at [40, 205] on button "arrow_downward" at bounding box center [25, 210] width 43 height 43
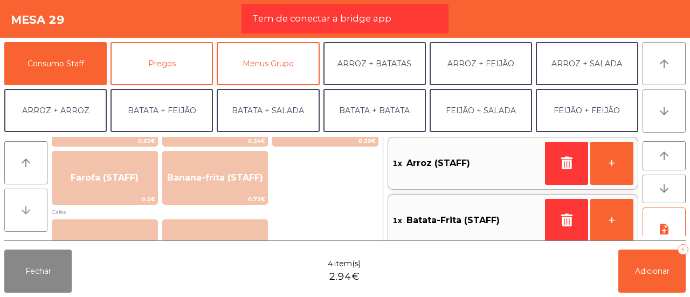
click at [40, 205] on button "arrow_downward" at bounding box center [25, 210] width 43 height 43
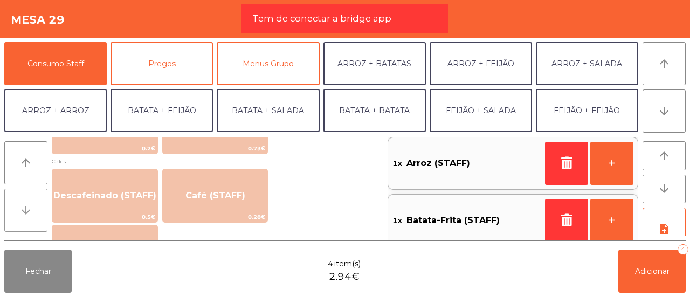
click at [40, 205] on button "arrow_downward" at bounding box center [25, 210] width 43 height 43
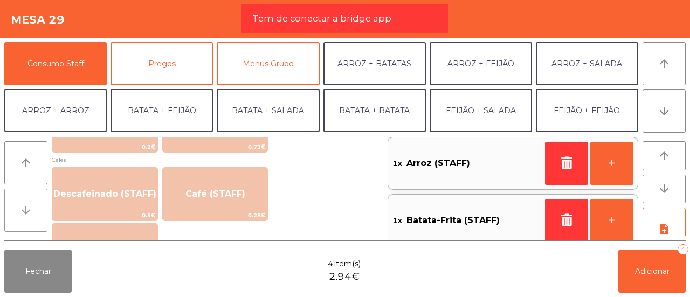
scroll to position [663, 0]
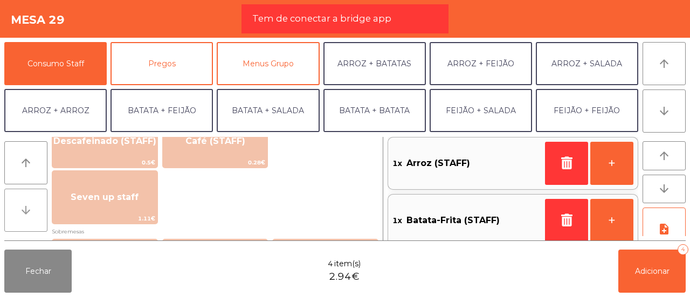
click at [24, 206] on icon "arrow_downward" at bounding box center [25, 210] width 13 height 13
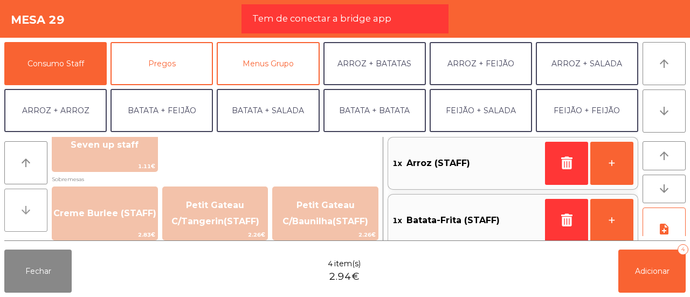
click at [24, 206] on icon "arrow_downward" at bounding box center [25, 210] width 13 height 13
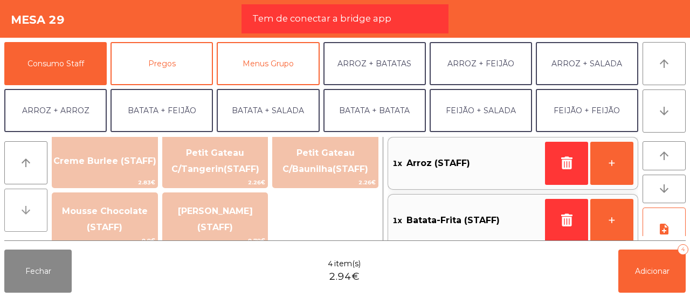
click at [24, 206] on icon "arrow_downward" at bounding box center [25, 210] width 13 height 13
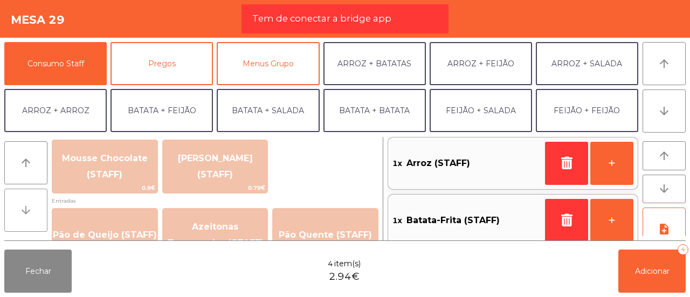
click at [24, 206] on icon "arrow_downward" at bounding box center [25, 210] width 13 height 13
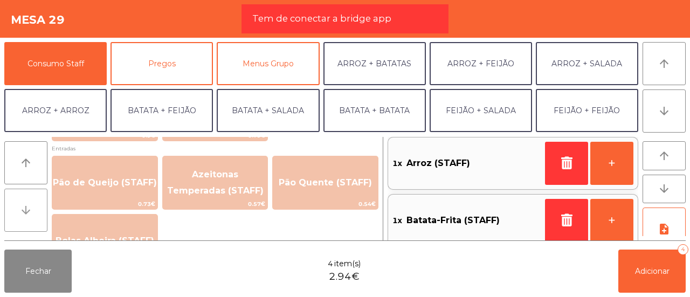
click at [24, 206] on icon "arrow_downward" at bounding box center [25, 210] width 13 height 13
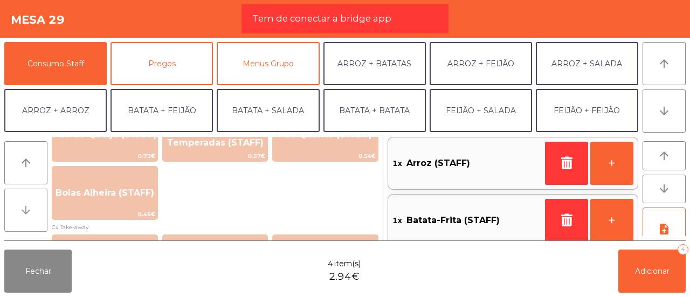
scroll to position [925, 0]
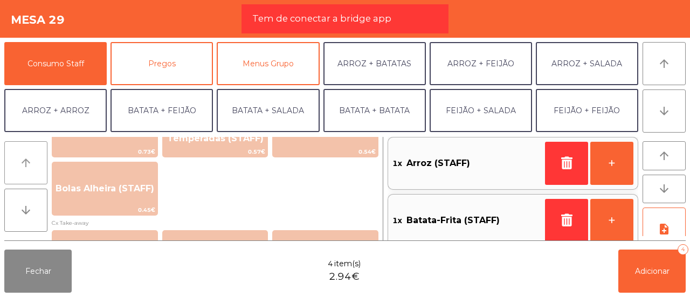
click at [26, 161] on icon "arrow_upward" at bounding box center [25, 162] width 13 height 13
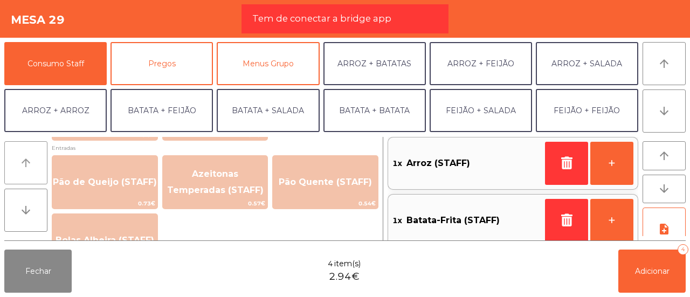
click at [26, 161] on icon "arrow_upward" at bounding box center [25, 162] width 13 height 13
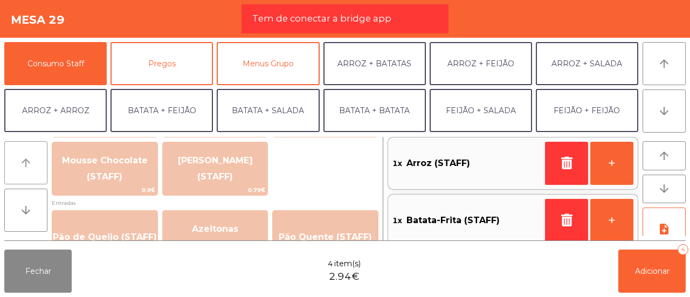
click at [26, 161] on icon "arrow_upward" at bounding box center [25, 162] width 13 height 13
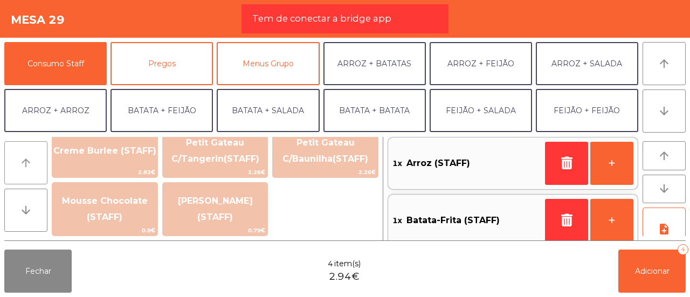
click at [26, 161] on icon "arrow_upward" at bounding box center [25, 162] width 13 height 13
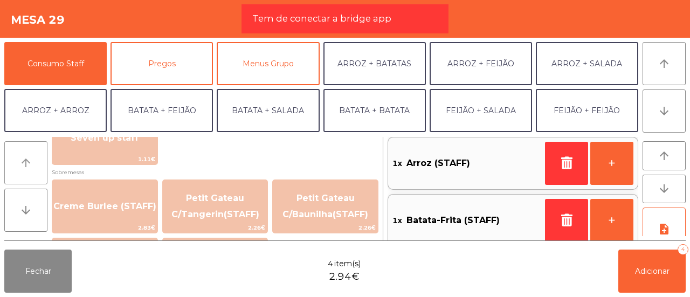
click at [26, 161] on icon "arrow_upward" at bounding box center [25, 162] width 13 height 13
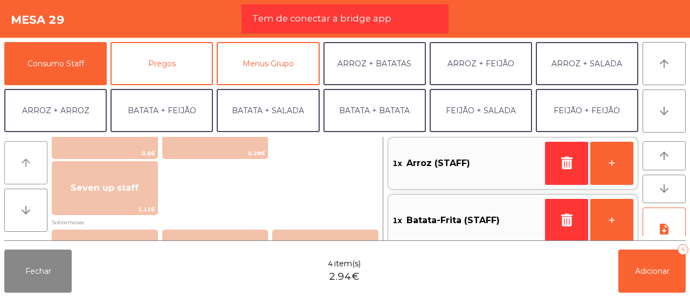
click at [26, 161] on icon "arrow_upward" at bounding box center [25, 162] width 13 height 13
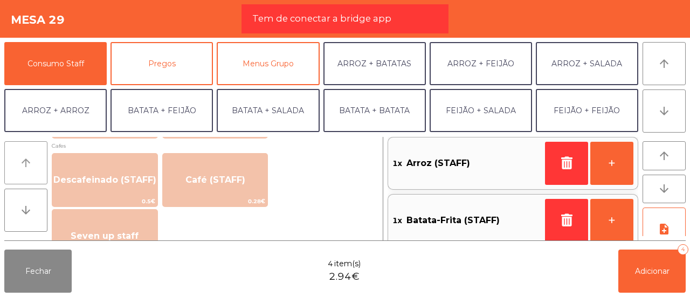
click at [26, 161] on icon "arrow_upward" at bounding box center [25, 162] width 13 height 13
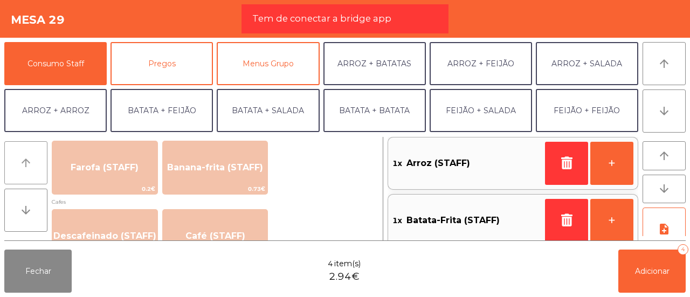
click at [26, 161] on icon "arrow_upward" at bounding box center [25, 162] width 13 height 13
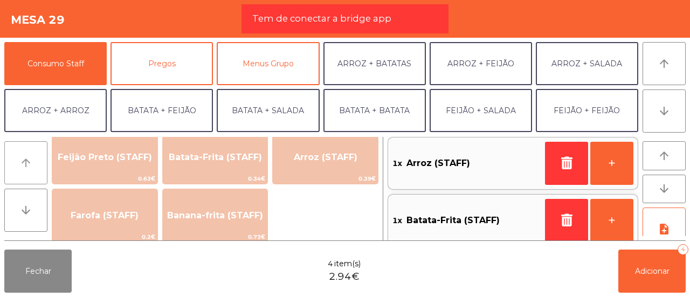
scroll to position [516, 0]
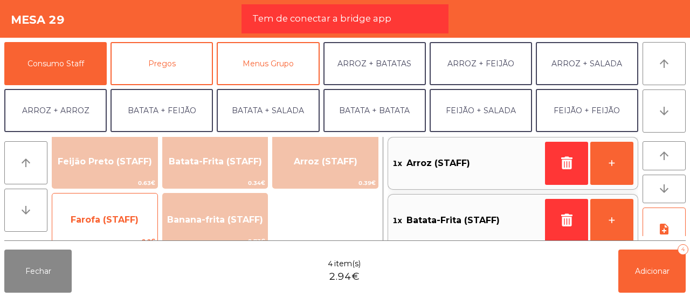
click at [109, 212] on span "Farofa (STAFF)" at bounding box center [104, 219] width 105 height 29
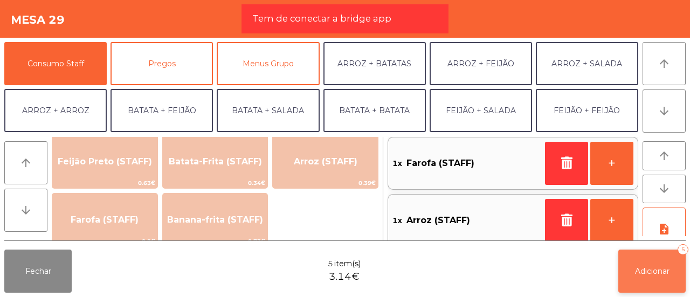
click at [634, 258] on button "Adicionar 5" at bounding box center [651, 271] width 67 height 43
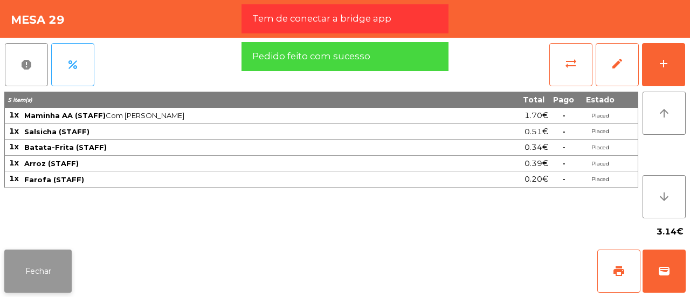
click at [20, 259] on button "Fechar" at bounding box center [37, 271] width 67 height 43
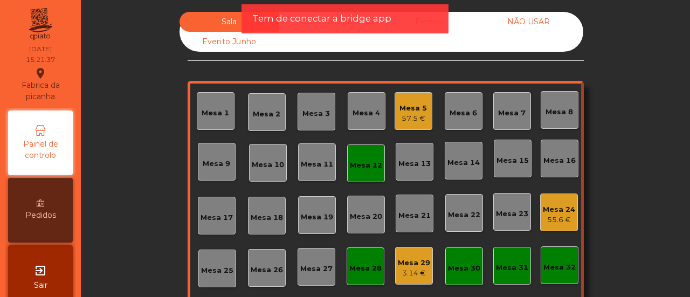
click at [103, 154] on div "Sala Consumo Staff Evento NÃO USAR Evento Junho Mesa 1 Mesa 2 Mesa 3 Mesa 4 Mes…" at bounding box center [385, 192] width 580 height 361
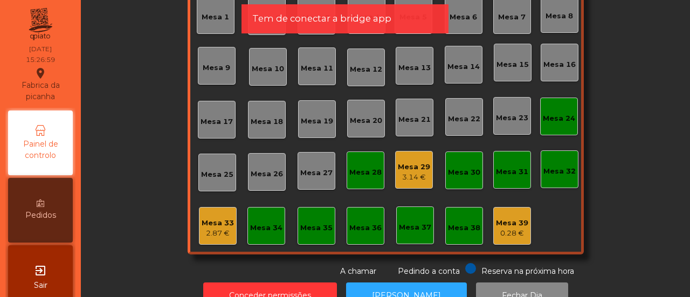
scroll to position [95, 0]
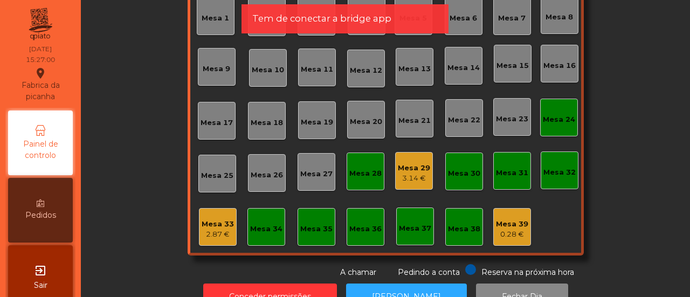
click at [408, 167] on div "Mesa 29" at bounding box center [414, 168] width 32 height 11
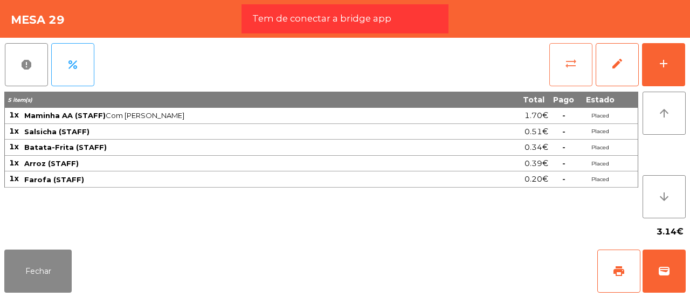
click at [556, 60] on button "sync_alt" at bounding box center [570, 64] width 43 height 43
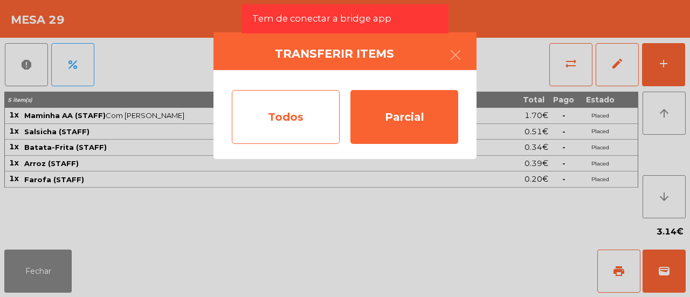
click at [270, 116] on div "Todos" at bounding box center [286, 117] width 108 height 54
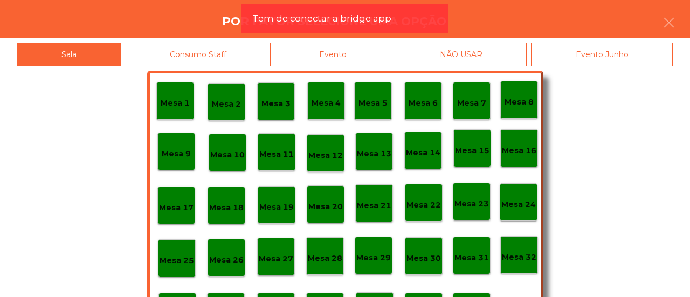
scroll to position [51, 0]
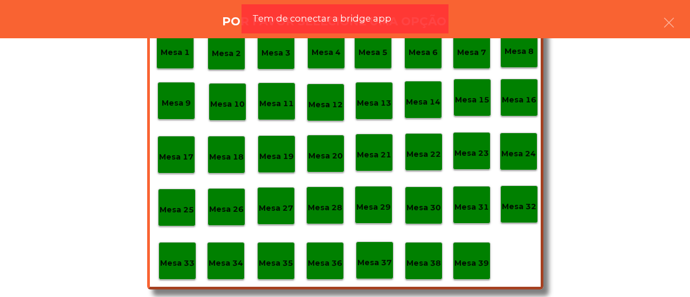
click at [163, 264] on p "Mesa 33" at bounding box center [177, 263] width 34 height 12
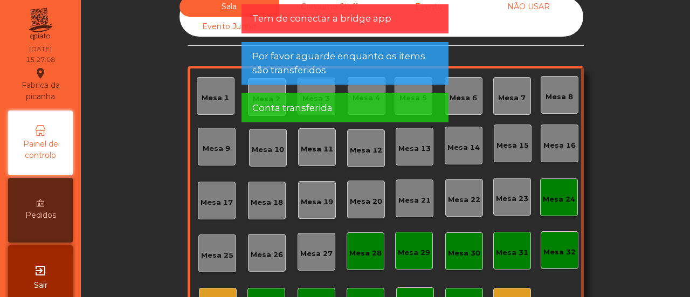
scroll to position [0, 0]
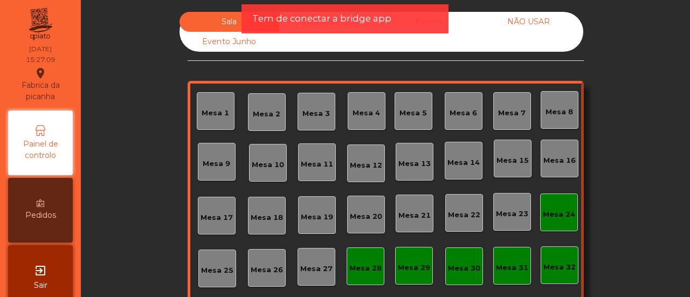
click at [295, 12] on span "Tem de conectar a bridge app" at bounding box center [321, 18] width 139 height 13
click at [296, 17] on span "Tem de conectar a bridge app" at bounding box center [321, 18] width 139 height 13
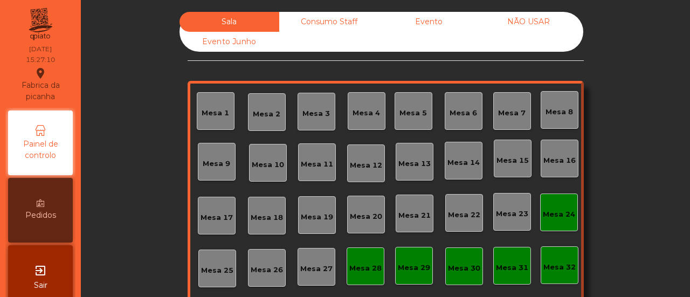
click at [296, 17] on div "Consumo Staff" at bounding box center [329, 22] width 100 height 20
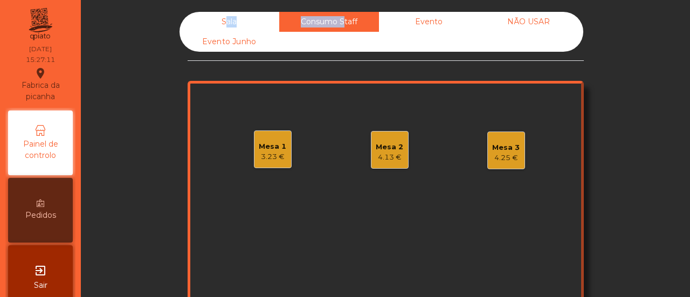
click at [296, 17] on div "Consumo Staff" at bounding box center [329, 22] width 100 height 20
click at [414, 12] on div "Evento" at bounding box center [429, 22] width 100 height 20
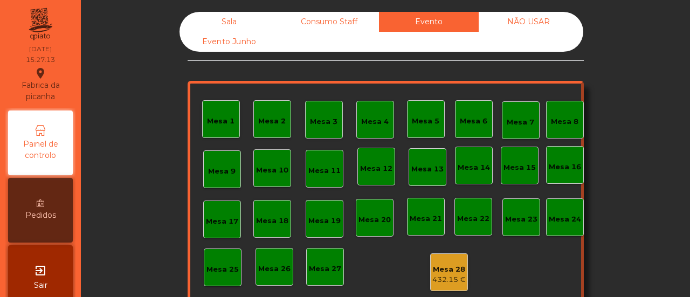
click at [343, 22] on div "Consumo Staff" at bounding box center [329, 22] width 100 height 20
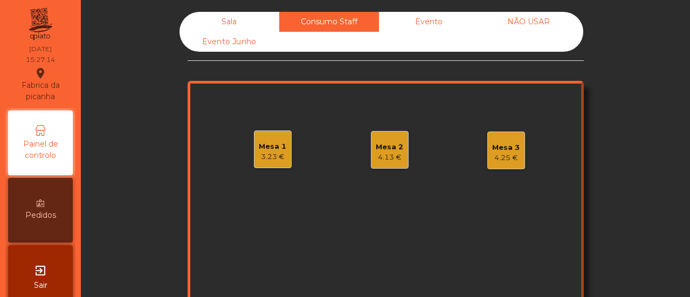
click at [279, 148] on div "Mesa 1" at bounding box center [272, 146] width 27 height 11
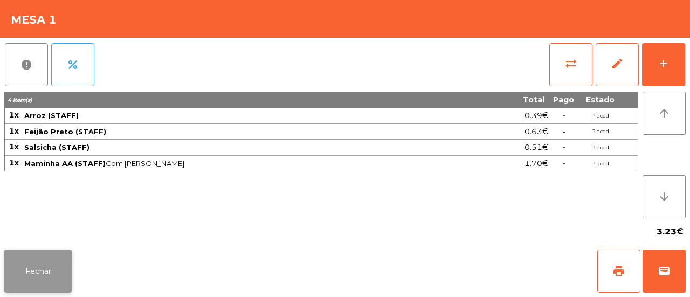
click at [32, 255] on button "Fechar" at bounding box center [37, 271] width 67 height 43
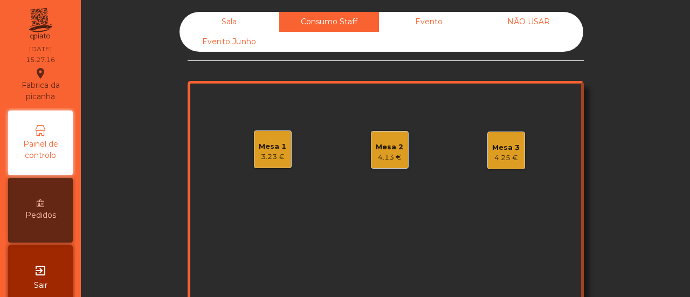
click at [388, 143] on div "Mesa 2" at bounding box center [389, 147] width 27 height 11
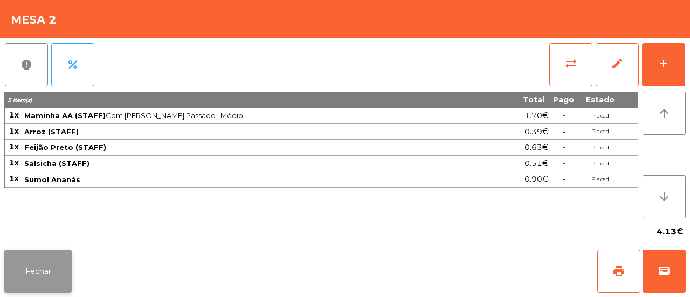
click at [46, 251] on button "Fechar" at bounding box center [37, 271] width 67 height 43
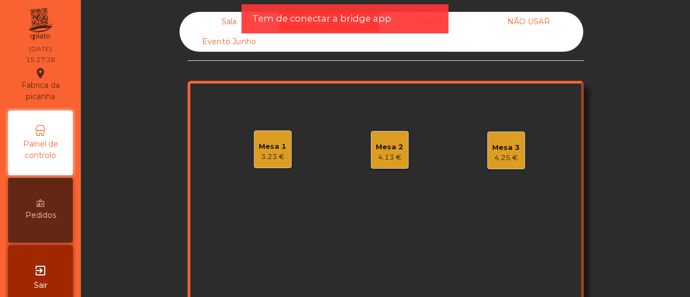
click at [259, 159] on div "3.23 €" at bounding box center [272, 156] width 27 height 11
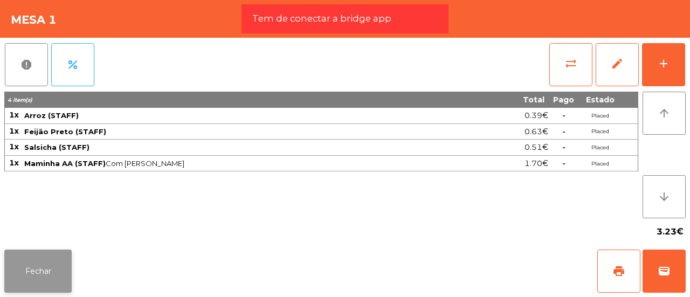
click at [37, 265] on button "Fechar" at bounding box center [37, 271] width 67 height 43
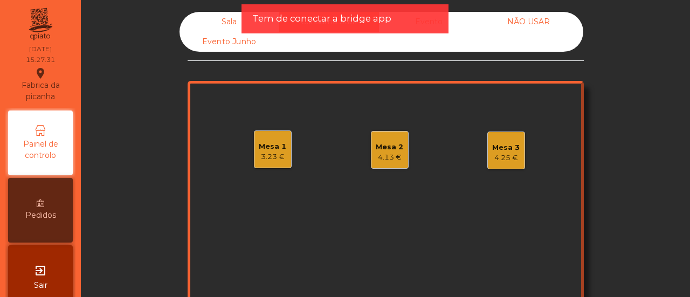
click at [489, 165] on div "Mesa 3 4.25 €" at bounding box center [506, 151] width 38 height 38
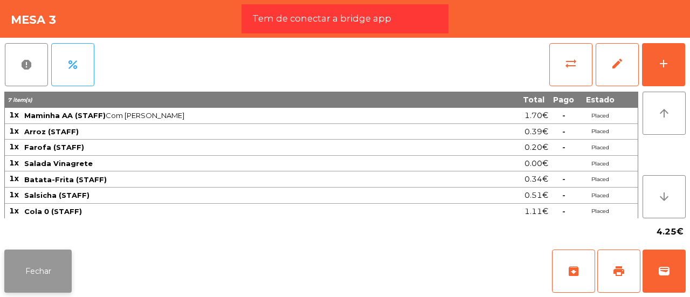
click at [61, 272] on button "Fechar" at bounding box center [37, 271] width 67 height 43
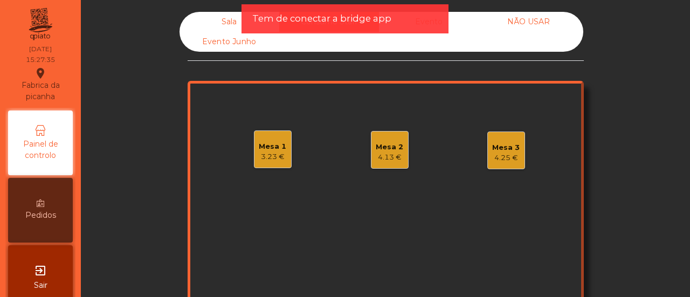
click at [215, 24] on div "Sala" at bounding box center [229, 22] width 100 height 20
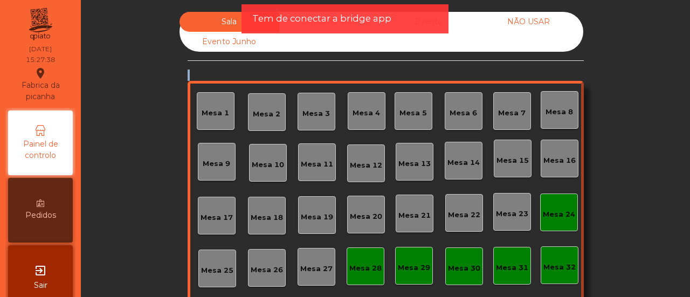
drag, startPoint x: 680, startPoint y: 63, endPoint x: 676, endPoint y: 130, distance: 67.0
click at [676, 130] on div "Sala Consumo Staff Evento NÃO USAR Evento Junho Mesa 1 Mesa 2 Mesa 3 Mesa 4 Mes…" at bounding box center [385, 148] width 609 height 297
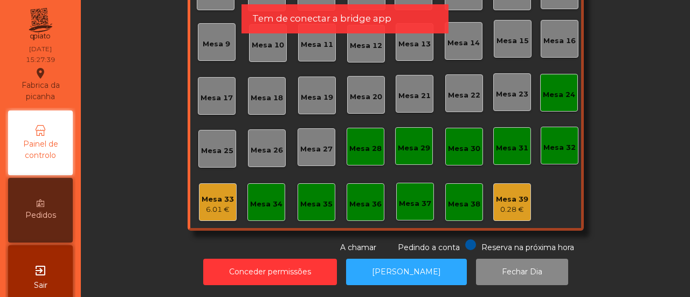
scroll to position [127, 0]
click at [218, 208] on div "Mesa 33 6.01 €" at bounding box center [218, 202] width 38 height 38
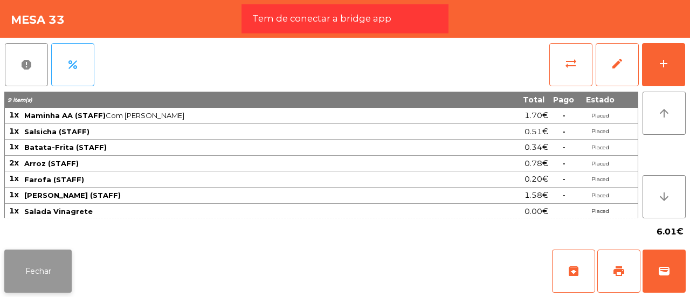
click at [39, 263] on button "Fechar" at bounding box center [37, 271] width 67 height 43
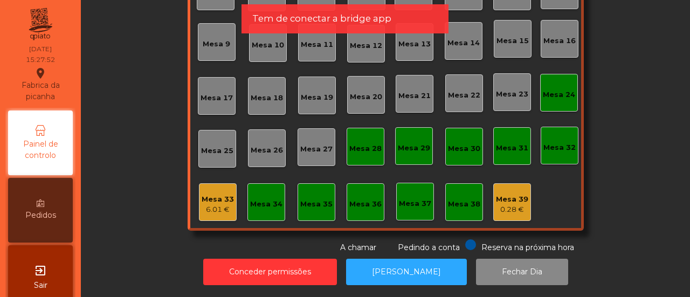
click at [150, 126] on div "Sala Consumo Staff Evento NÃO USAR Evento Junho Mesa 1 Mesa 2 Mesa 3 [GEOGRAPHI…" at bounding box center [385, 72] width 580 height 361
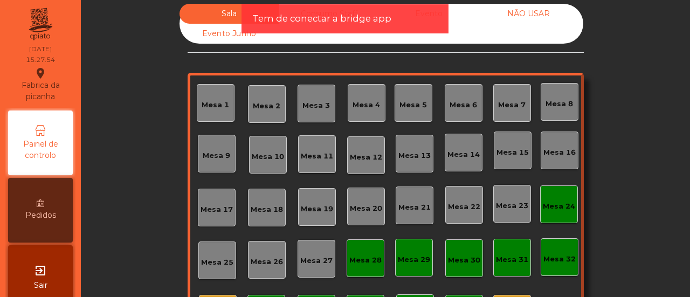
scroll to position [0, 0]
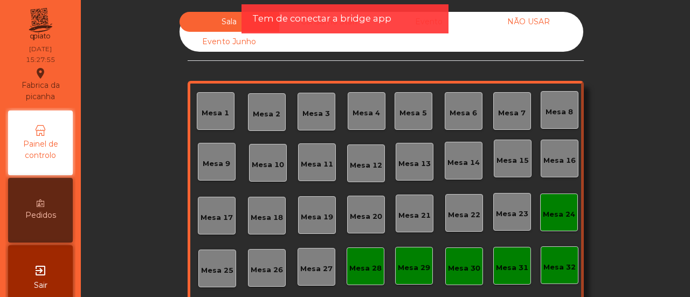
click at [296, 22] on span "Tem de conectar a bridge app" at bounding box center [321, 18] width 139 height 13
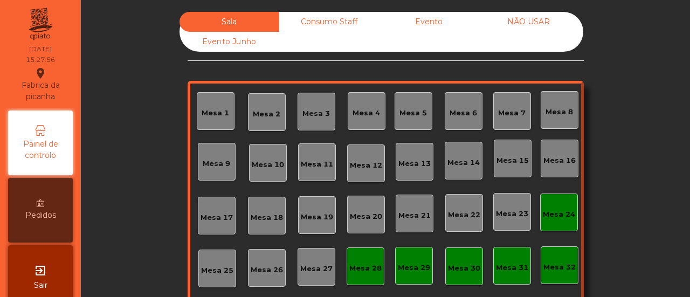
click at [304, 24] on div "Consumo Staff" at bounding box center [329, 22] width 100 height 20
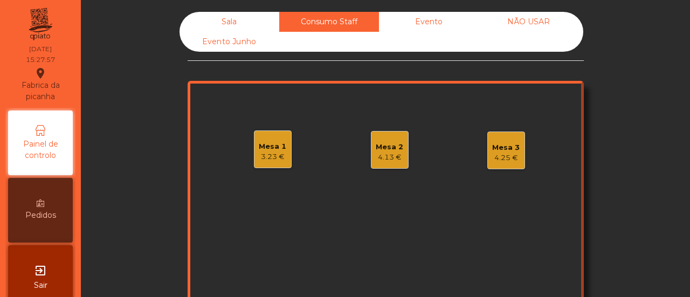
click at [505, 148] on div "Mesa 3" at bounding box center [505, 147] width 27 height 11
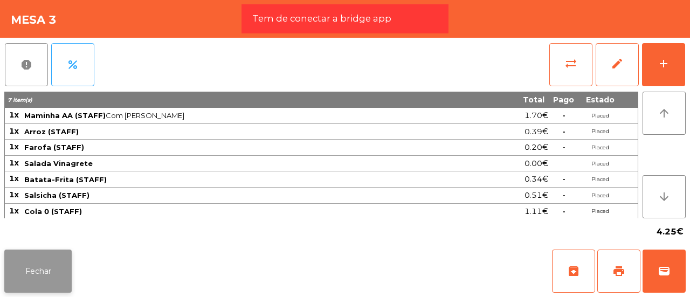
click at [60, 265] on button "Fechar" at bounding box center [37, 271] width 67 height 43
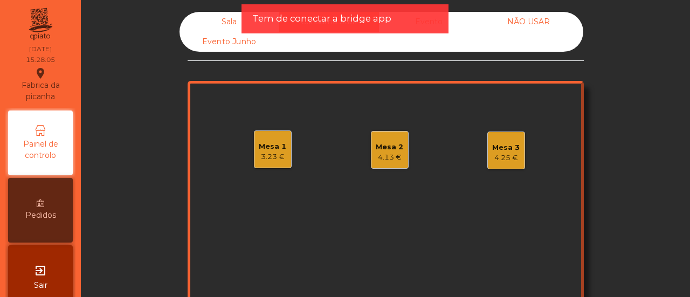
click at [522, 143] on div "Mesa 1 3.23 € Mesa 2 4.13 € Mesa 3 4.25 €" at bounding box center [386, 216] width 396 height 270
click at [506, 151] on div "Mesa 3" at bounding box center [505, 147] width 27 height 11
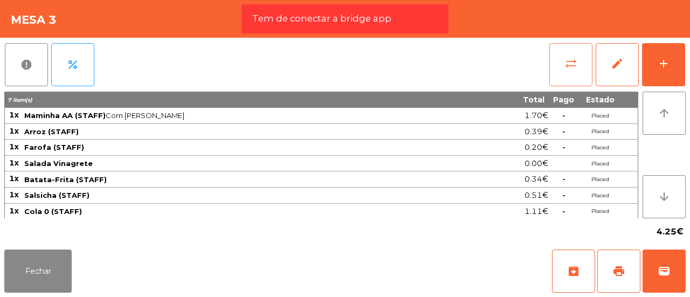
click at [571, 56] on button "sync_alt" at bounding box center [570, 64] width 43 height 43
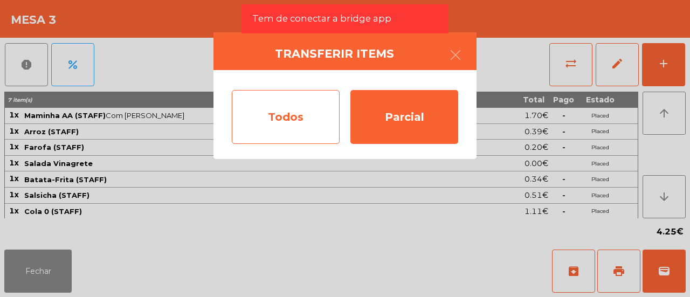
click at [282, 108] on div "Todos" at bounding box center [286, 117] width 108 height 54
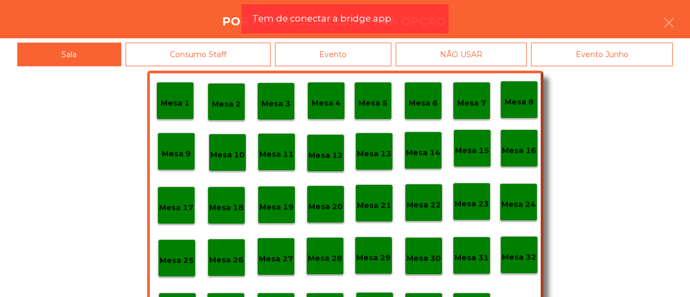
scroll to position [51, 0]
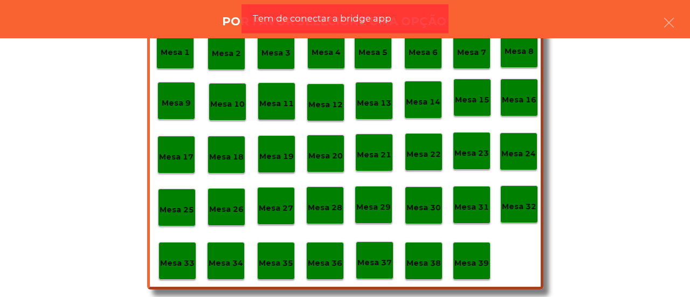
click at [167, 268] on p "Mesa 33" at bounding box center [177, 263] width 34 height 12
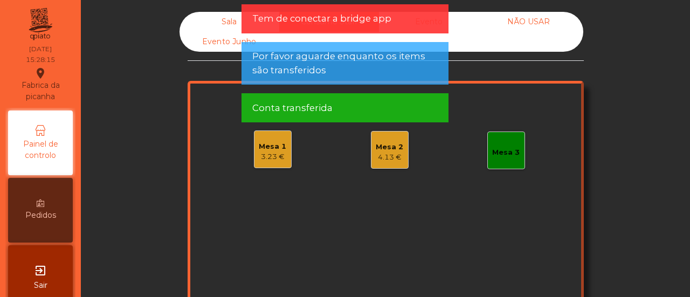
click at [270, 151] on div "3.23 €" at bounding box center [272, 156] width 27 height 11
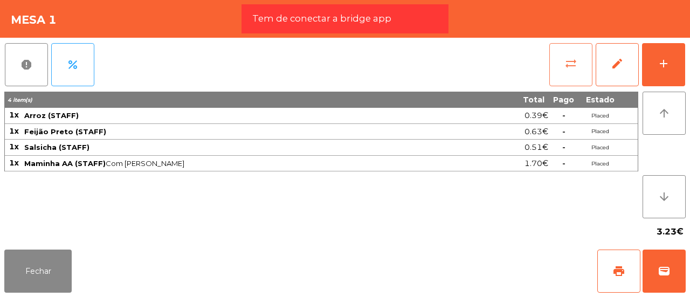
click at [567, 58] on span "sync_alt" at bounding box center [570, 63] width 13 height 13
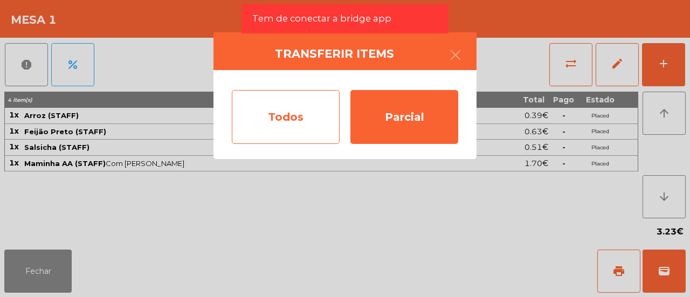
click at [249, 120] on div "Todos" at bounding box center [286, 117] width 108 height 54
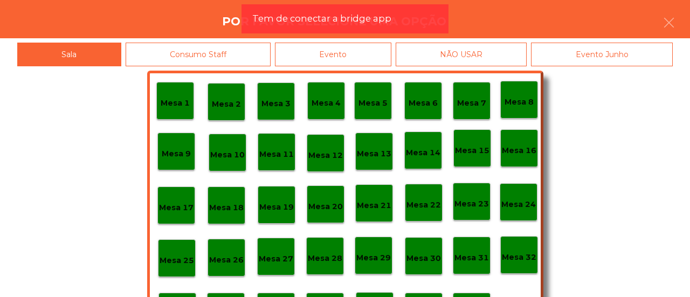
click at [317, 56] on div "Evento" at bounding box center [333, 55] width 116 height 24
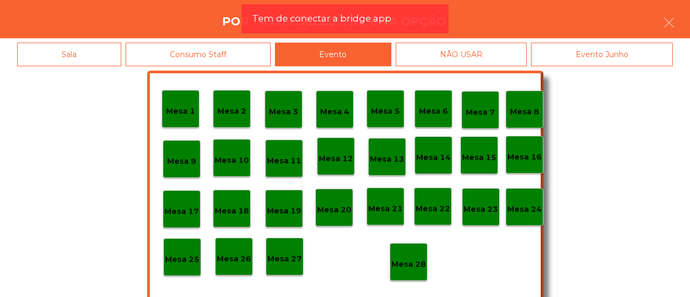
click at [402, 259] on p "Mesa 28" at bounding box center [408, 264] width 34 height 12
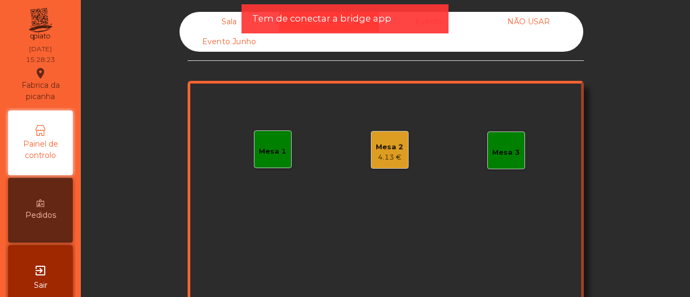
click at [390, 150] on div "Mesa 2" at bounding box center [389, 147] width 27 height 11
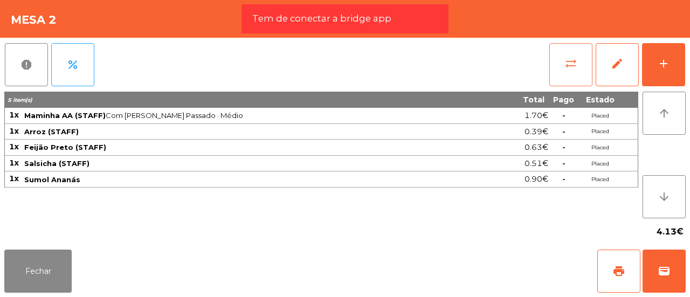
click at [562, 49] on button "sync_alt" at bounding box center [570, 64] width 43 height 43
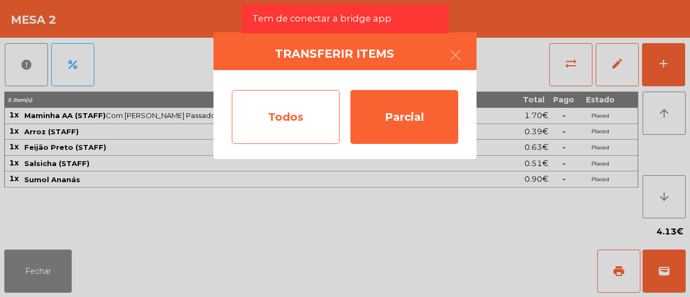
click at [275, 114] on div "Todos" at bounding box center [286, 117] width 108 height 54
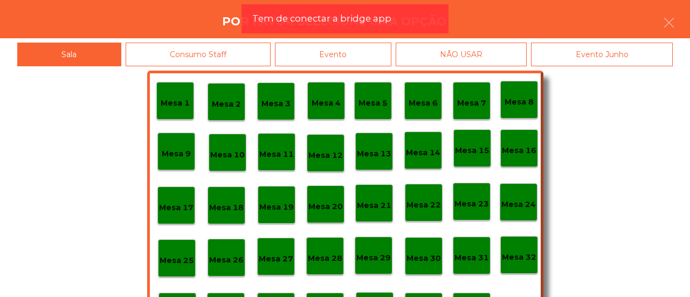
click at [340, 53] on div "Evento" at bounding box center [333, 55] width 116 height 24
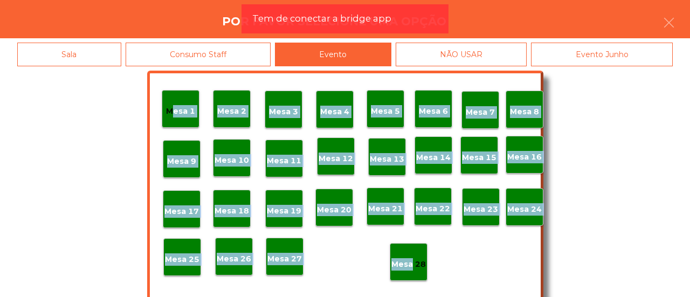
drag, startPoint x: 399, startPoint y: 287, endPoint x: 401, endPoint y: 257, distance: 29.7
click at [401, 257] on div "Mesa 1 Mesa 2 Mesa 3 Mesa 4 Mesa 5 Mesa 6 Mesa 7 Mesa 8 Mesa 9 Mesa 10 [GEOGRAP…" at bounding box center [345, 206] width 396 height 270
click at [401, 258] on p "Mesa 28" at bounding box center [408, 264] width 34 height 12
